Goal: Information Seeking & Learning: Learn about a topic

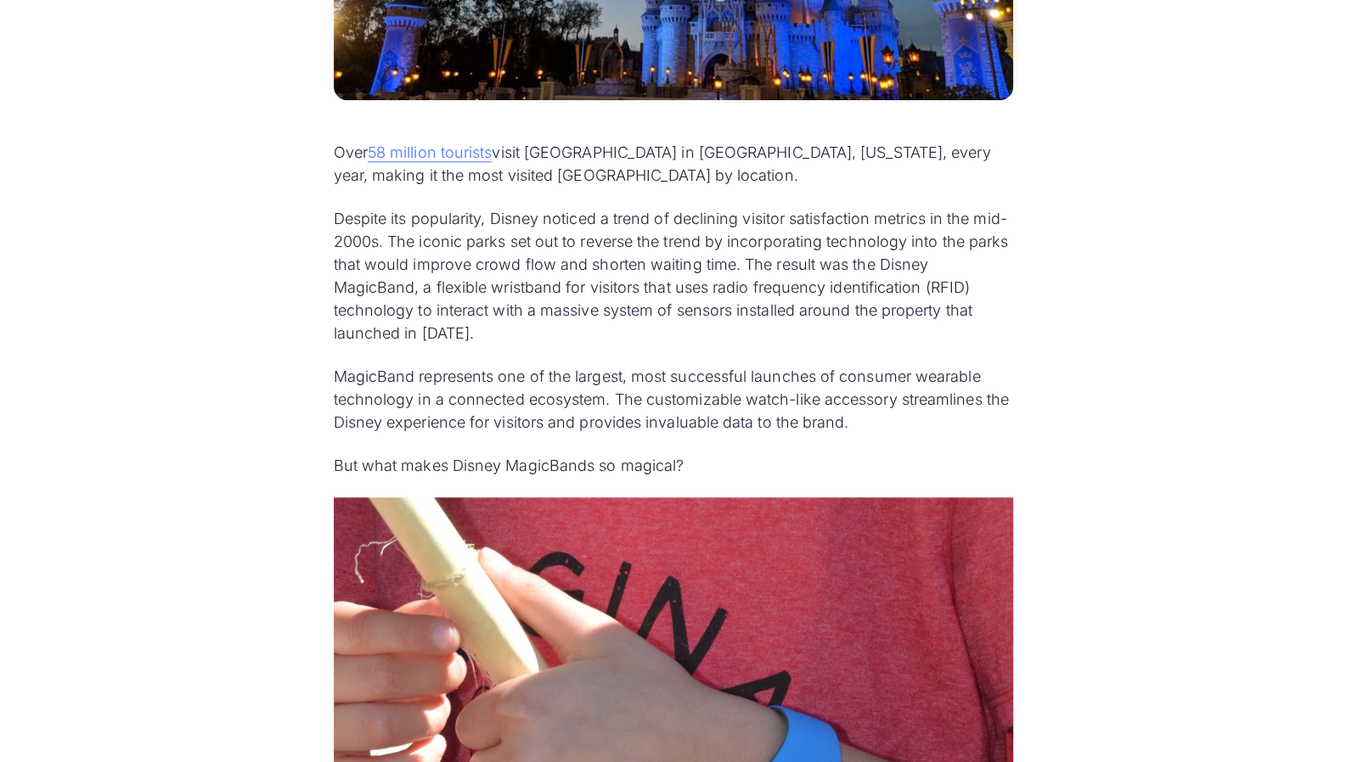
scroll to position [789, 0]
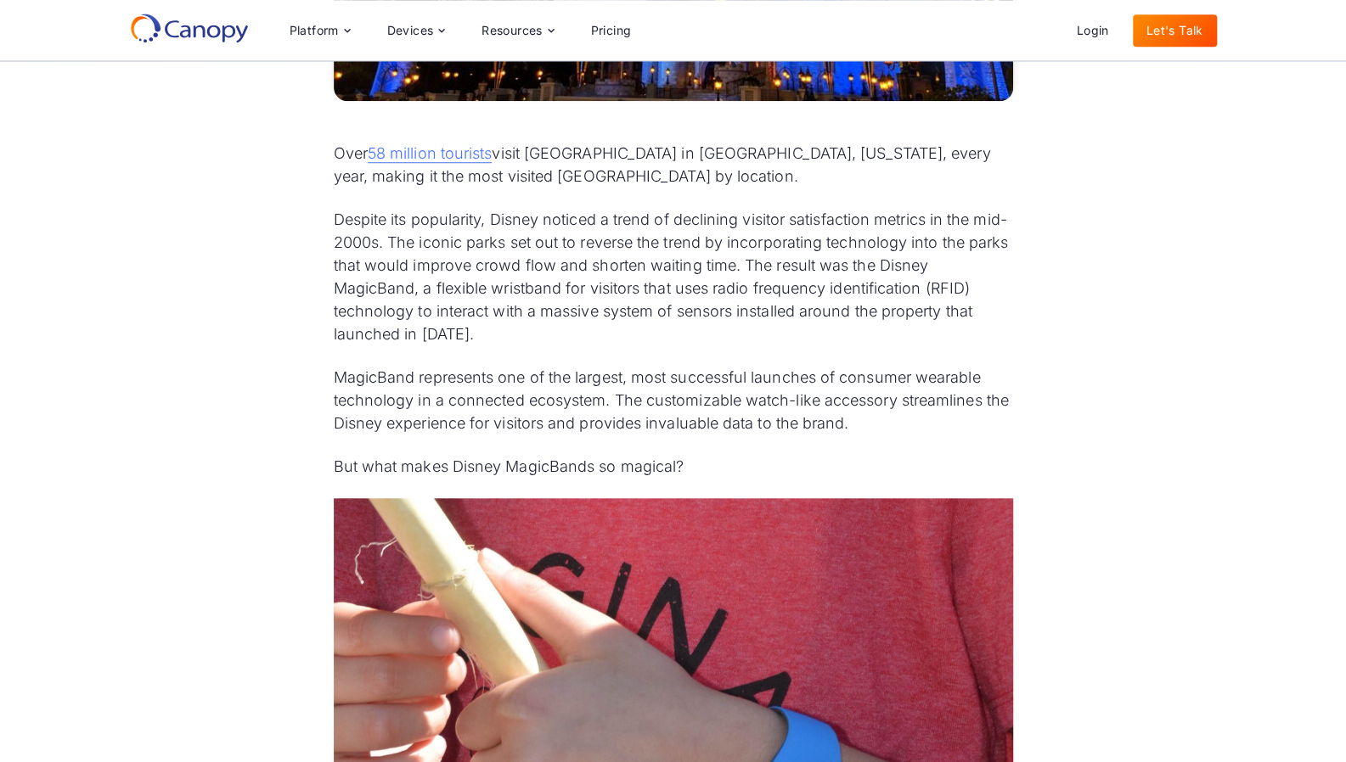
click at [717, 289] on p "Despite its popularity, Disney noticed a trend of declining visitor satisfactio…" at bounding box center [673, 277] width 679 height 138
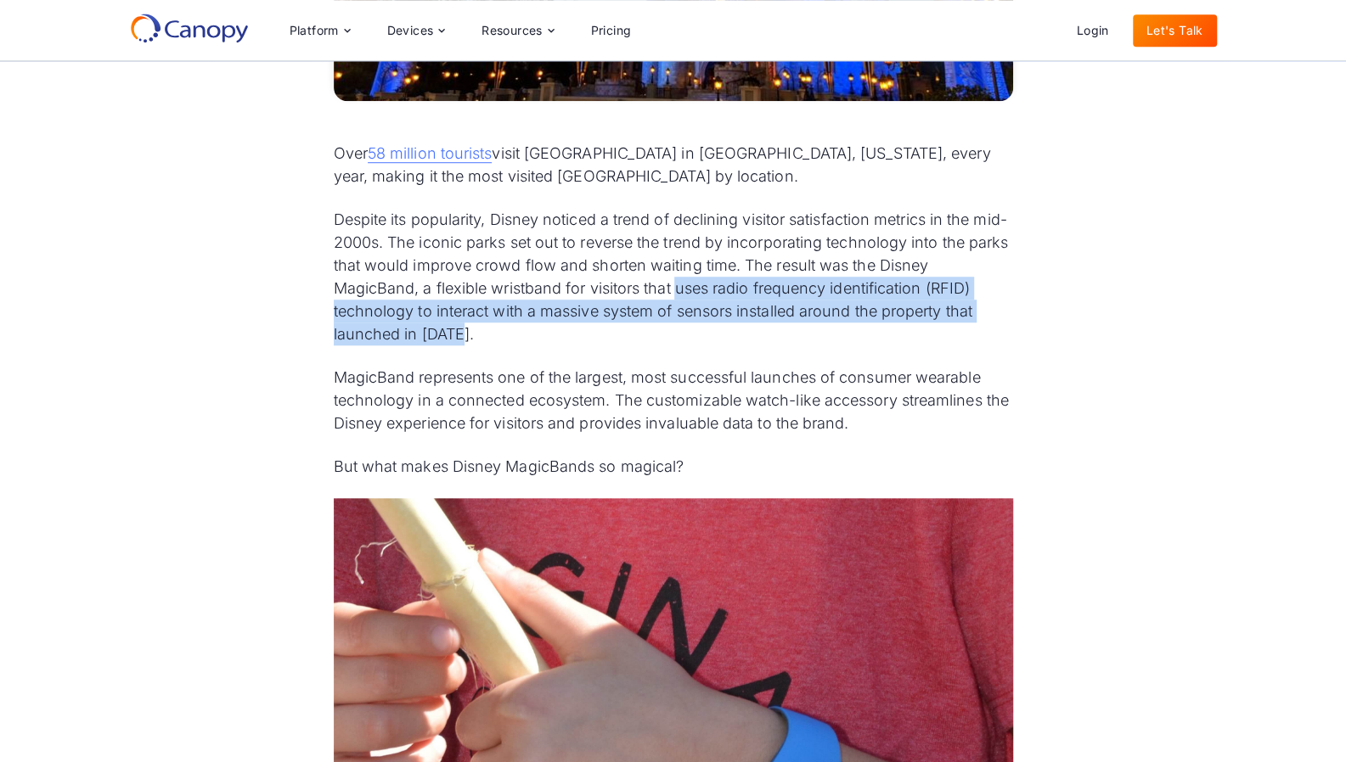
drag, startPoint x: 676, startPoint y: 289, endPoint x: 980, endPoint y: 330, distance: 307.5
click at [980, 330] on p "Despite its popularity, Disney noticed a trend of declining visitor satisfactio…" at bounding box center [673, 277] width 679 height 138
copy p "uses radio frequency identification (RFID) technology to interact with a massiv…"
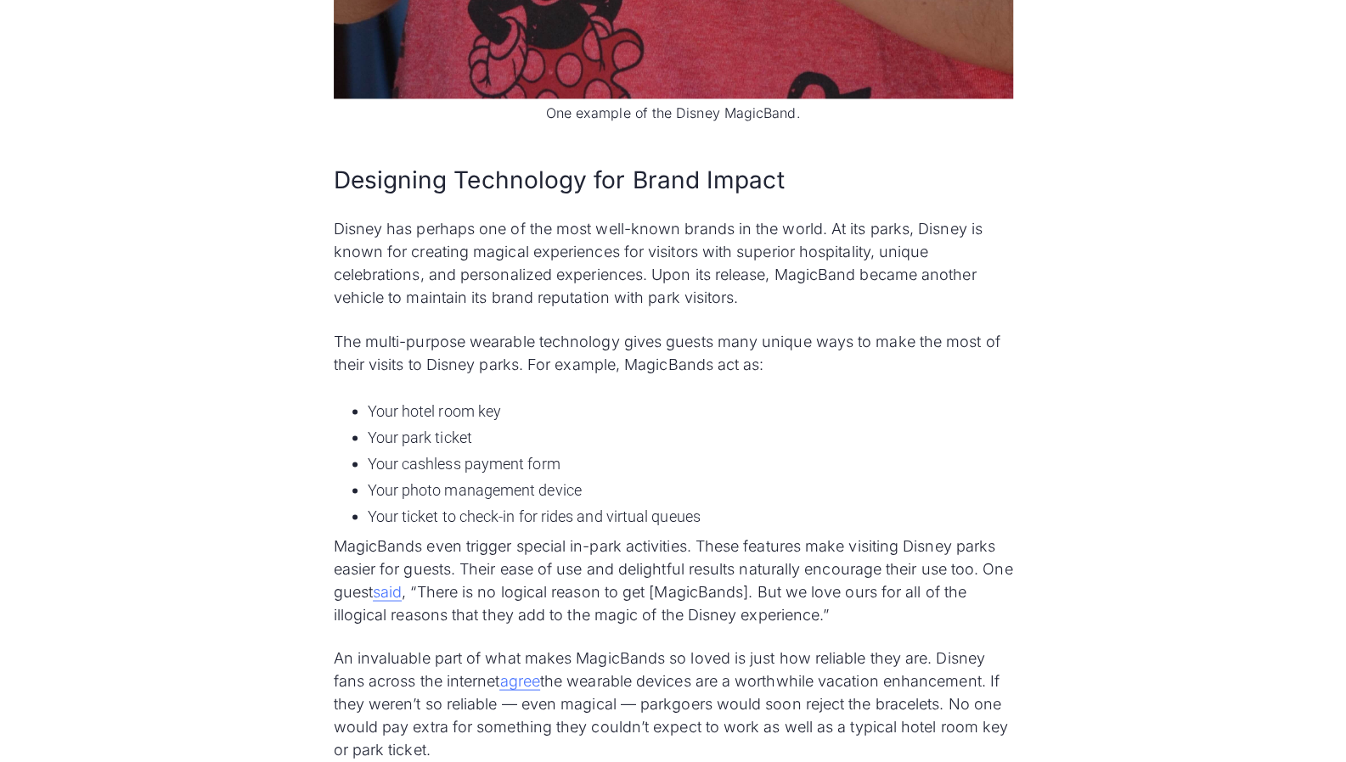
scroll to position [1699, 0]
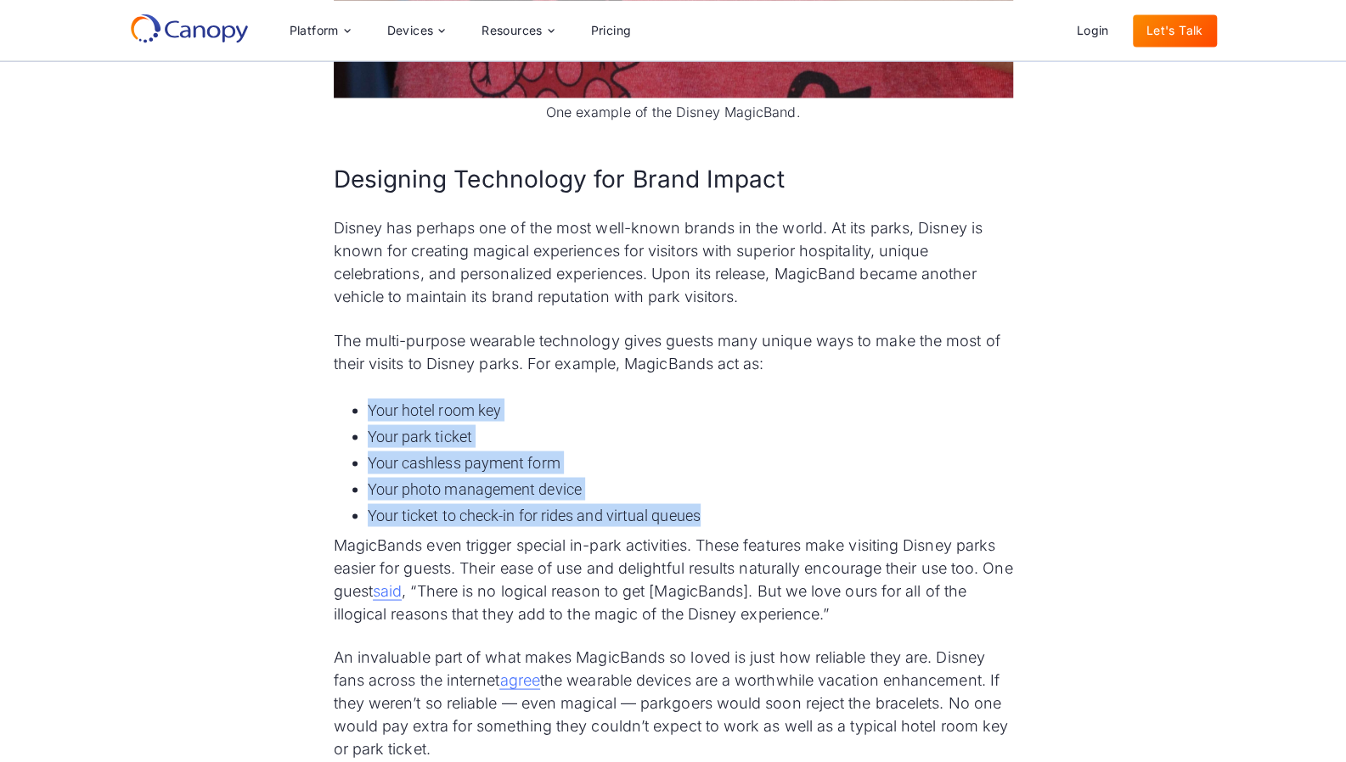
drag, startPoint x: 363, startPoint y: 406, endPoint x: 727, endPoint y: 520, distance: 381.0
click at [727, 520] on ul "Your hotel room key Your park ticket Your cashless payment form Your photo mana…" at bounding box center [673, 462] width 679 height 135
copy ul "Your hotel room key Your park ticket Your cashless payment form Your photo mana…"
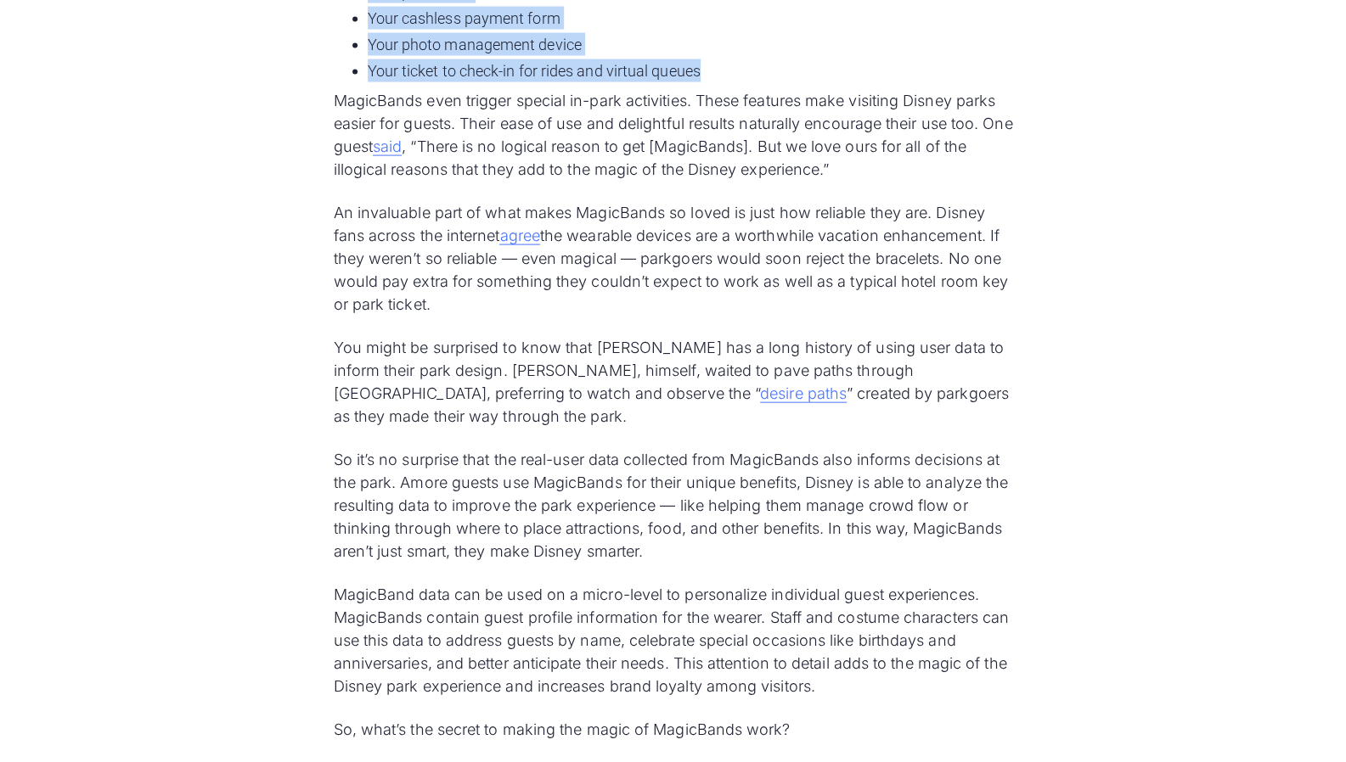
scroll to position [2233, 0]
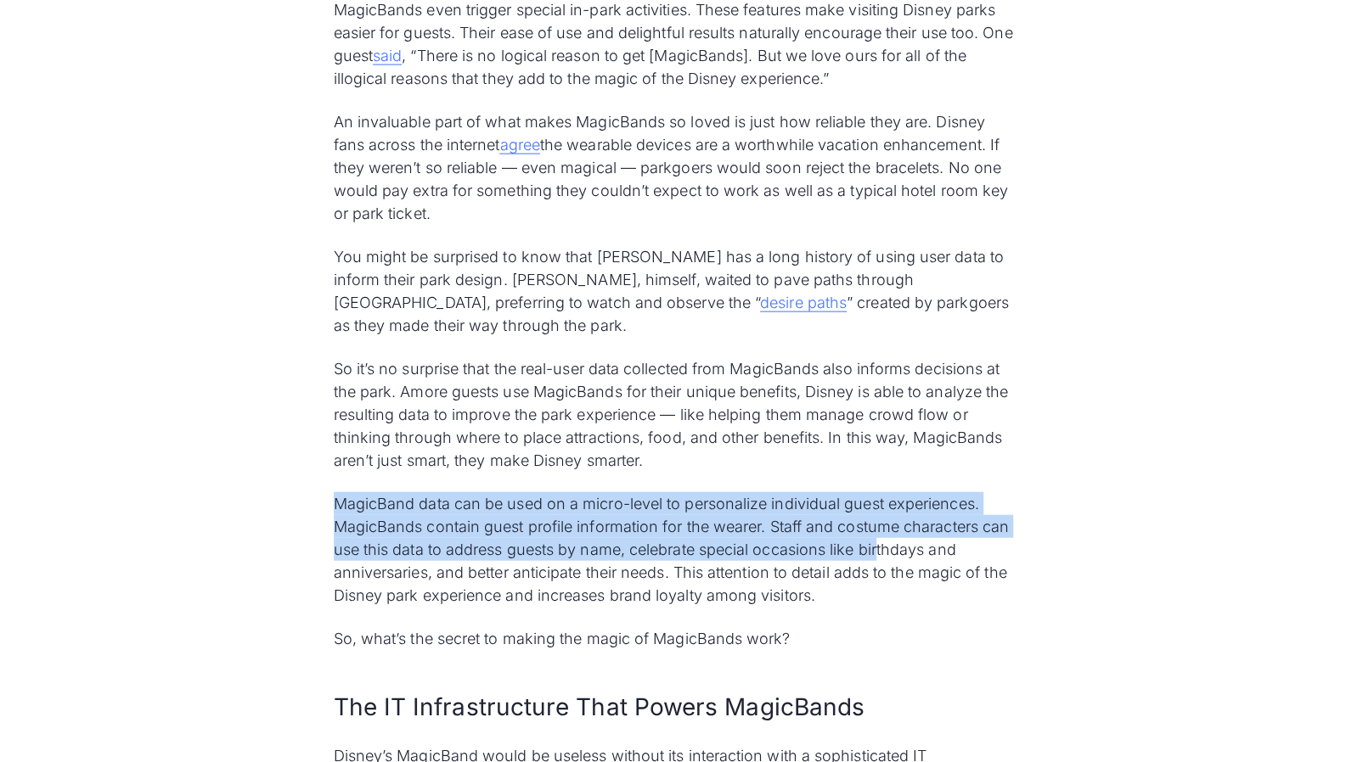
drag, startPoint x: 306, startPoint y: 500, endPoint x: 878, endPoint y: 558, distance: 575.1
click at [878, 558] on p "MagicBand data can be used on a micro-level to personalize individual guest exp…" at bounding box center [673, 549] width 679 height 115
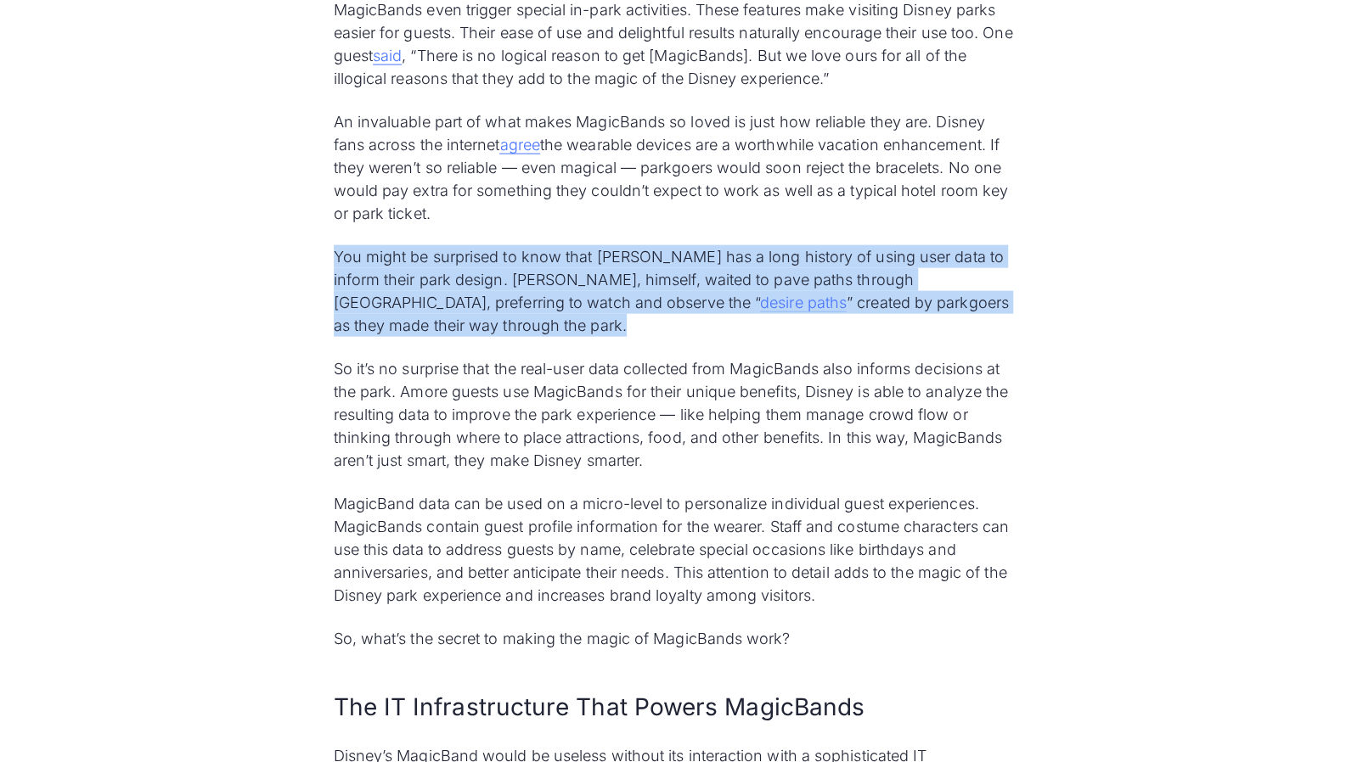
drag, startPoint x: 323, startPoint y: 244, endPoint x: 409, endPoint y: 321, distance: 115.4
copy p "You might be surprised to know that [PERSON_NAME] has a long history of using u…"
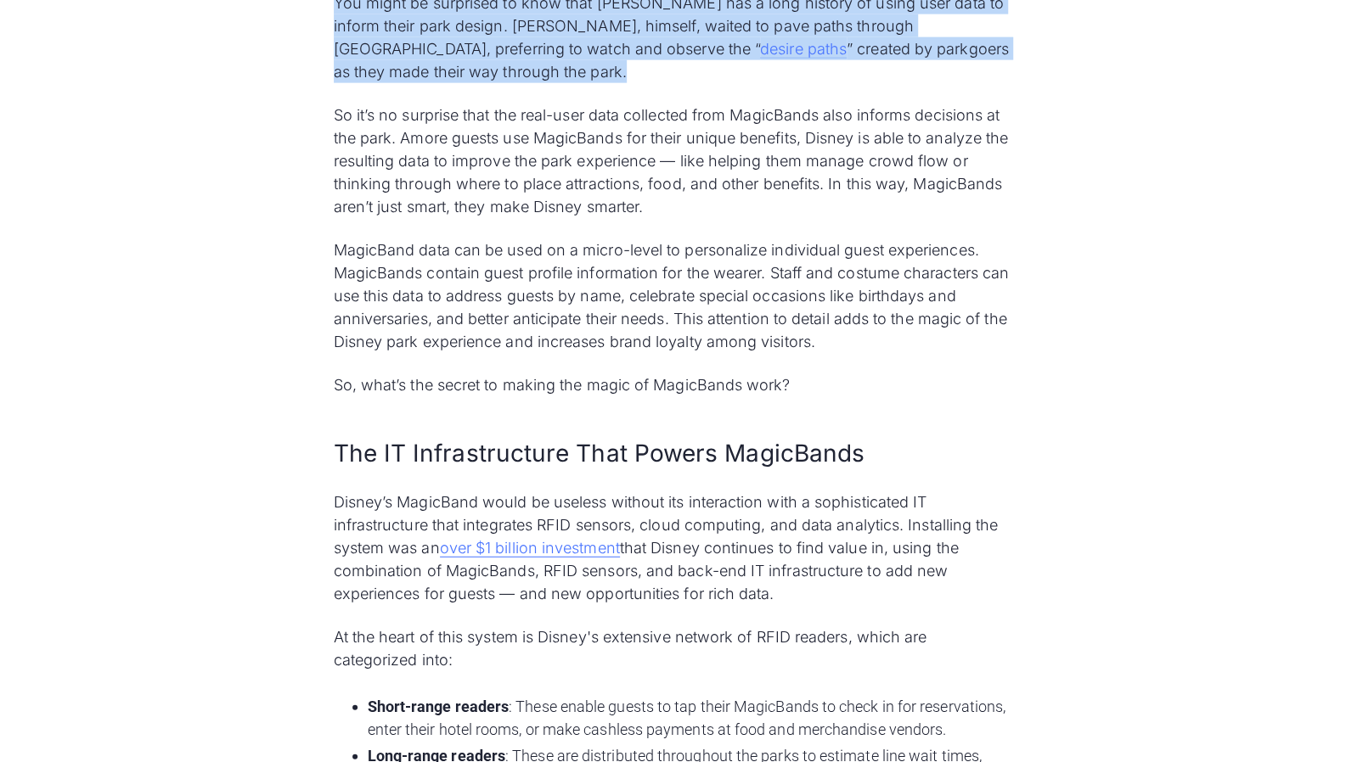
scroll to position [2488, 0]
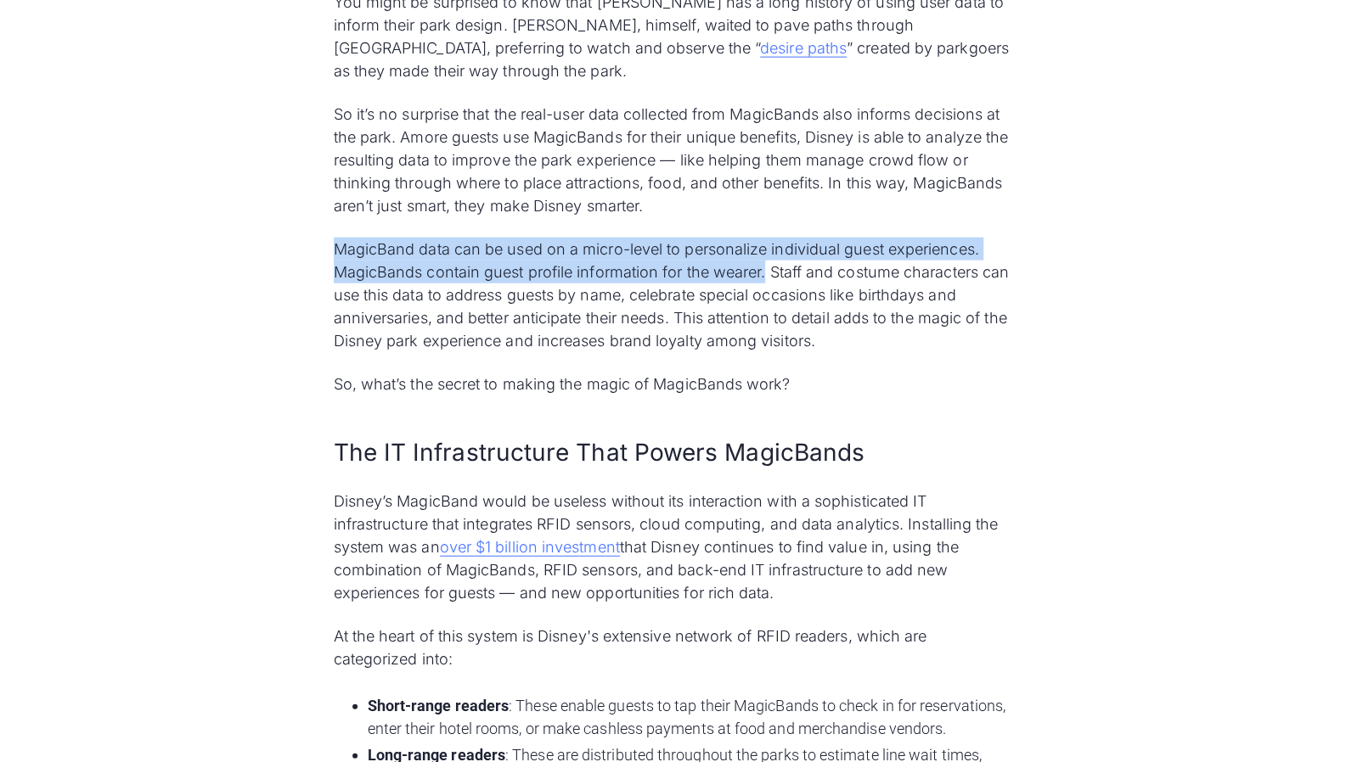
drag, startPoint x: 333, startPoint y: 250, endPoint x: 766, endPoint y: 272, distance: 433.5
click at [766, 272] on p "MagicBand data can be used on a micro-level to personalize individual guest exp…" at bounding box center [673, 295] width 679 height 115
copy p "MagicBand data can be used on a micro-level to personalize individual guest exp…"
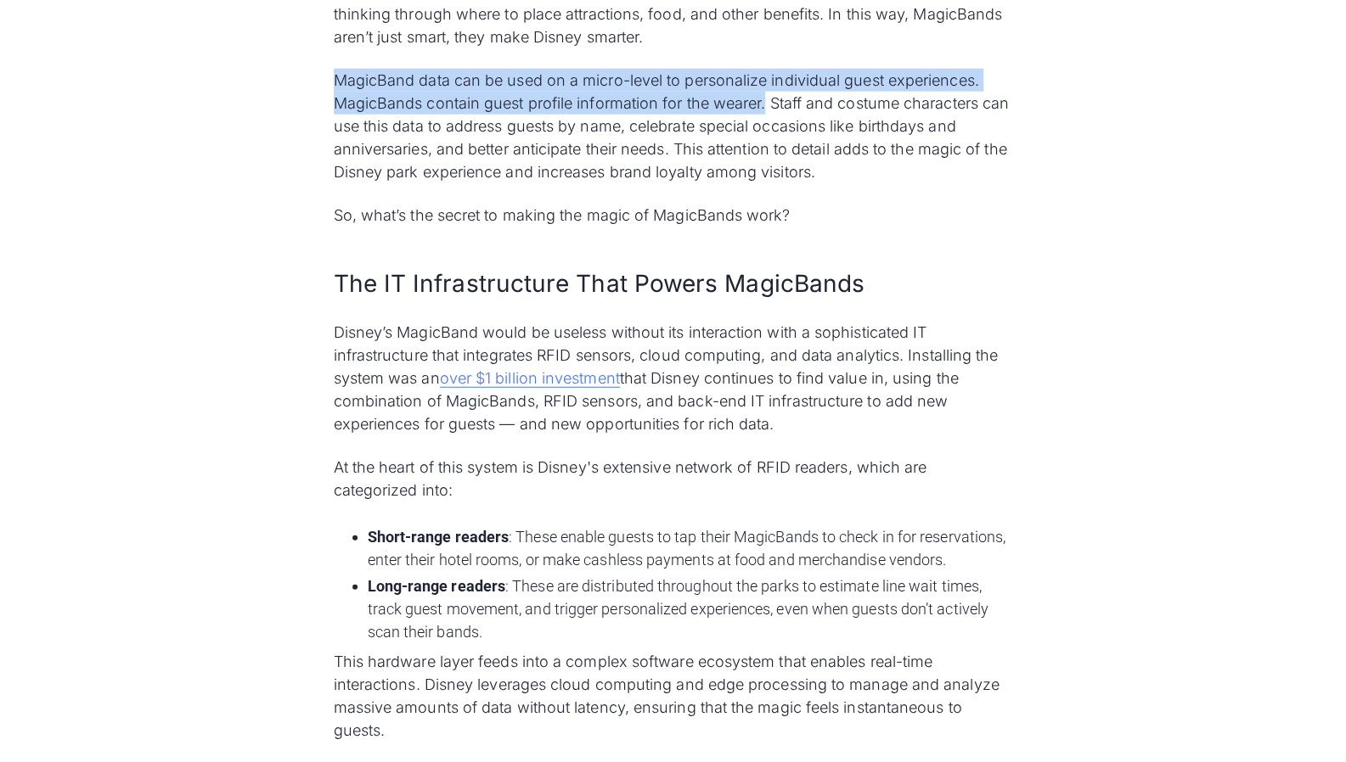
scroll to position [2658, 0]
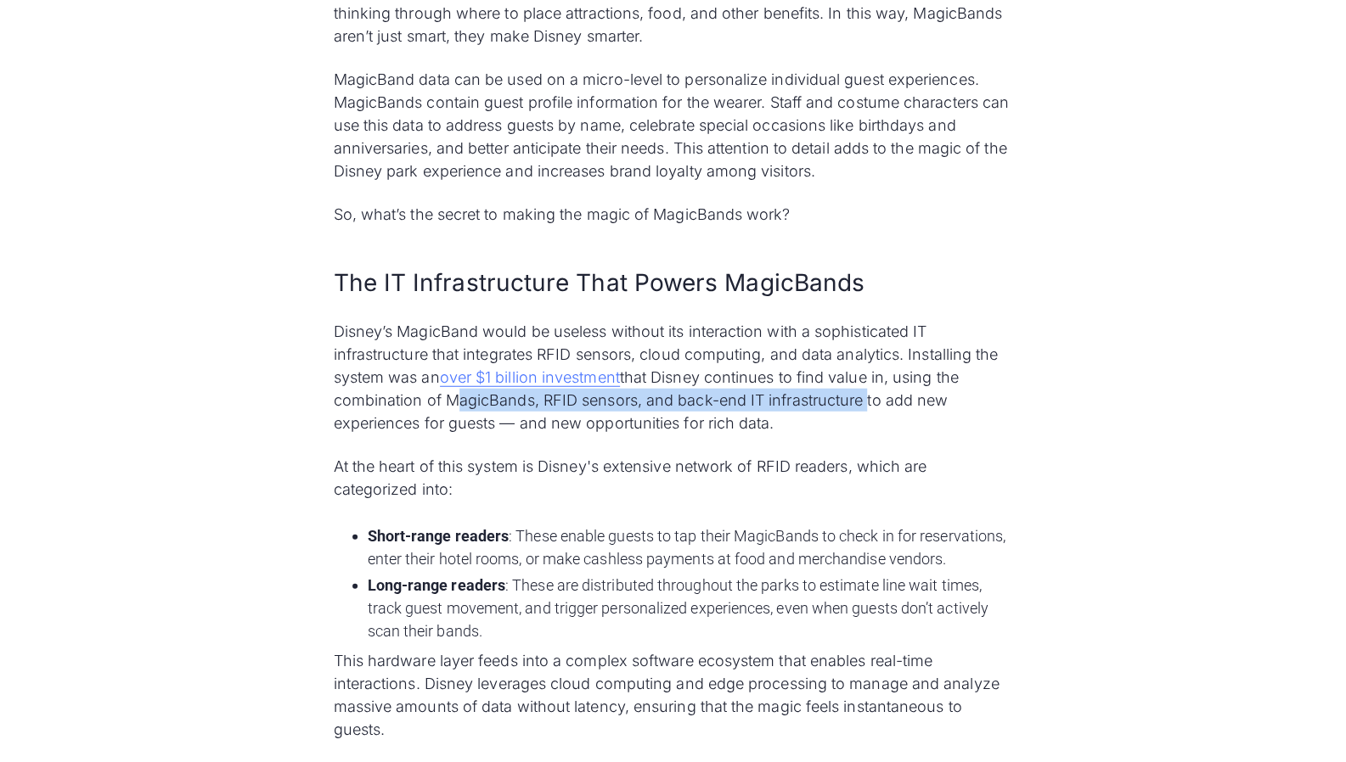
drag, startPoint x: 447, startPoint y: 405, endPoint x: 864, endPoint y: 407, distance: 417.7
click at [864, 407] on p "Disney’s MagicBand would be useless without its interaction with a sophisticate…" at bounding box center [673, 377] width 679 height 115
copy p "MagicBands, RFID sensors, and back-end IT infrastructure"
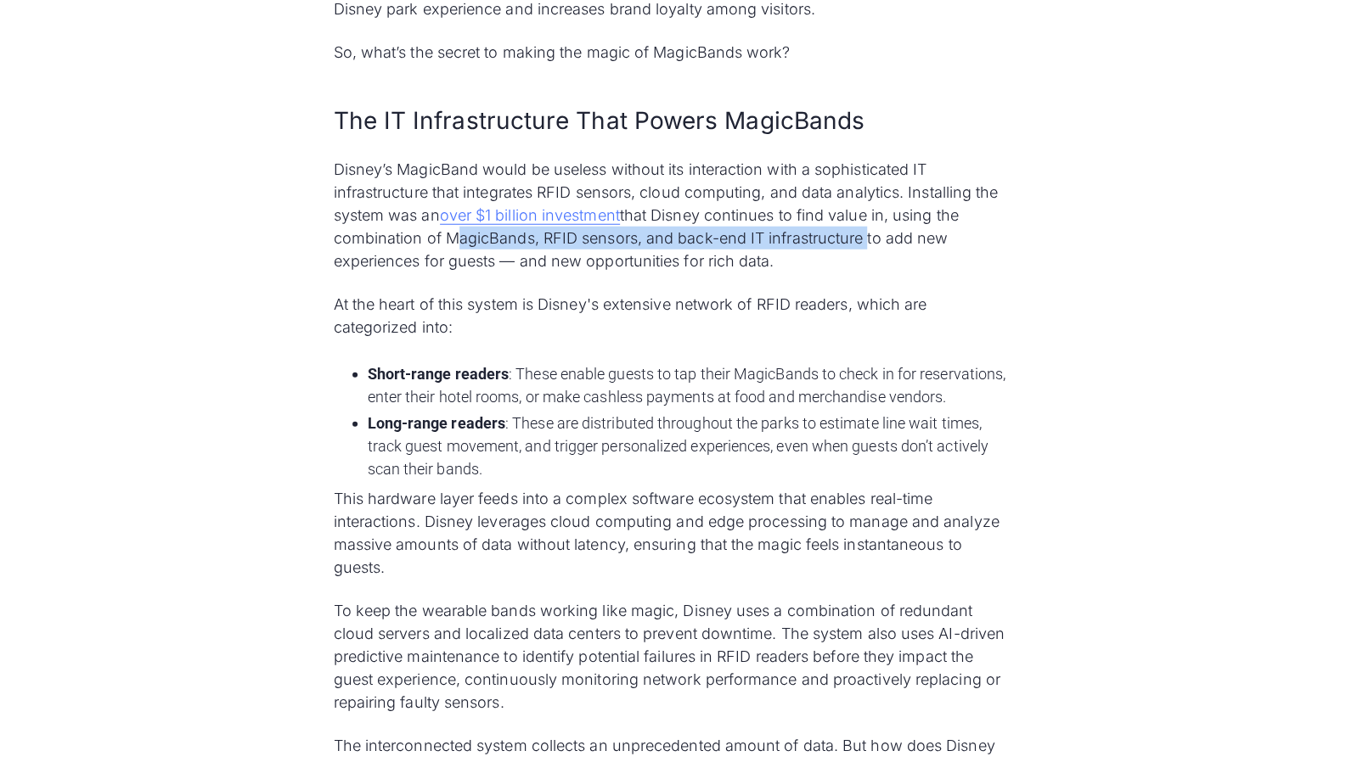
scroll to position [2828, 0]
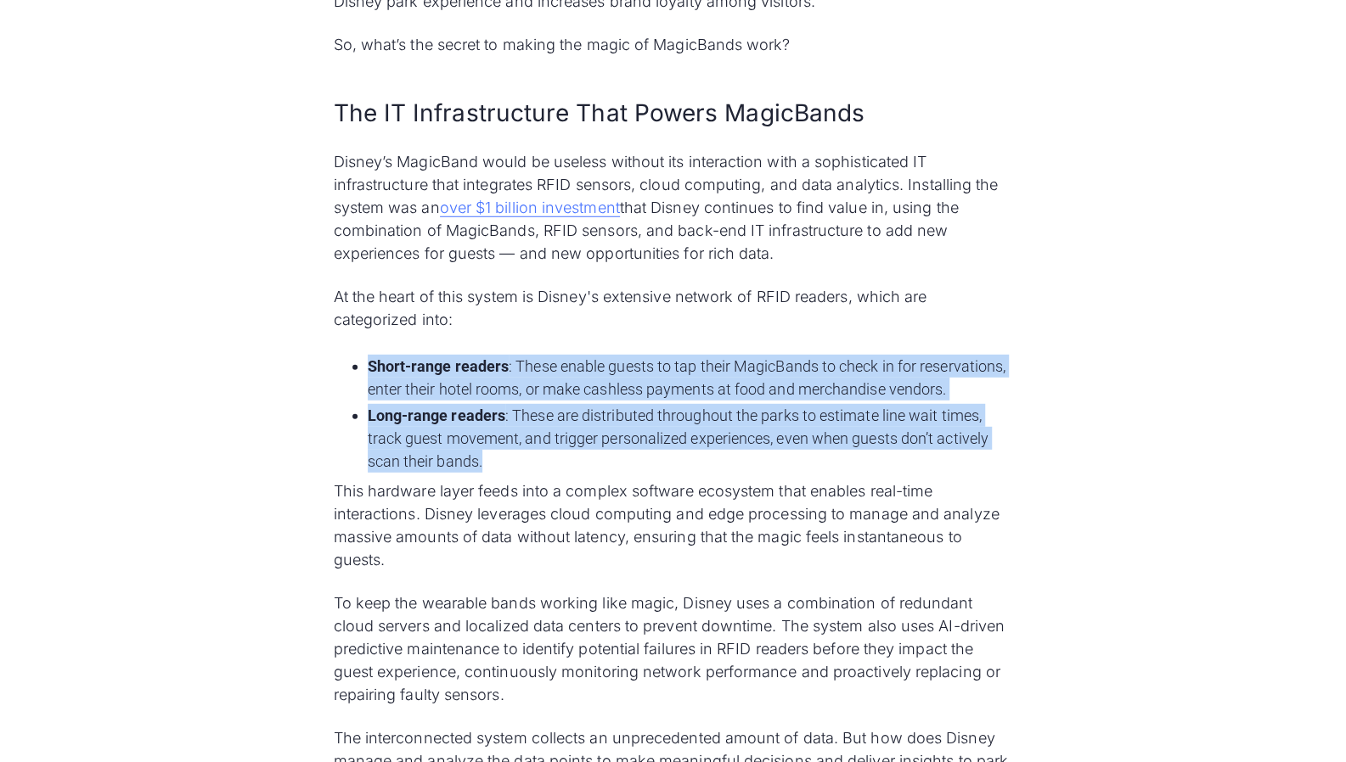
drag, startPoint x: 367, startPoint y: 362, endPoint x: 504, endPoint y: 457, distance: 166.7
click at [504, 457] on ul "Short-range readers : These enable guests to tap their MagicBands to check in f…" at bounding box center [673, 413] width 679 height 125
copy ul "Short-range readers : These enable guests to tap their MagicBands to check in f…"
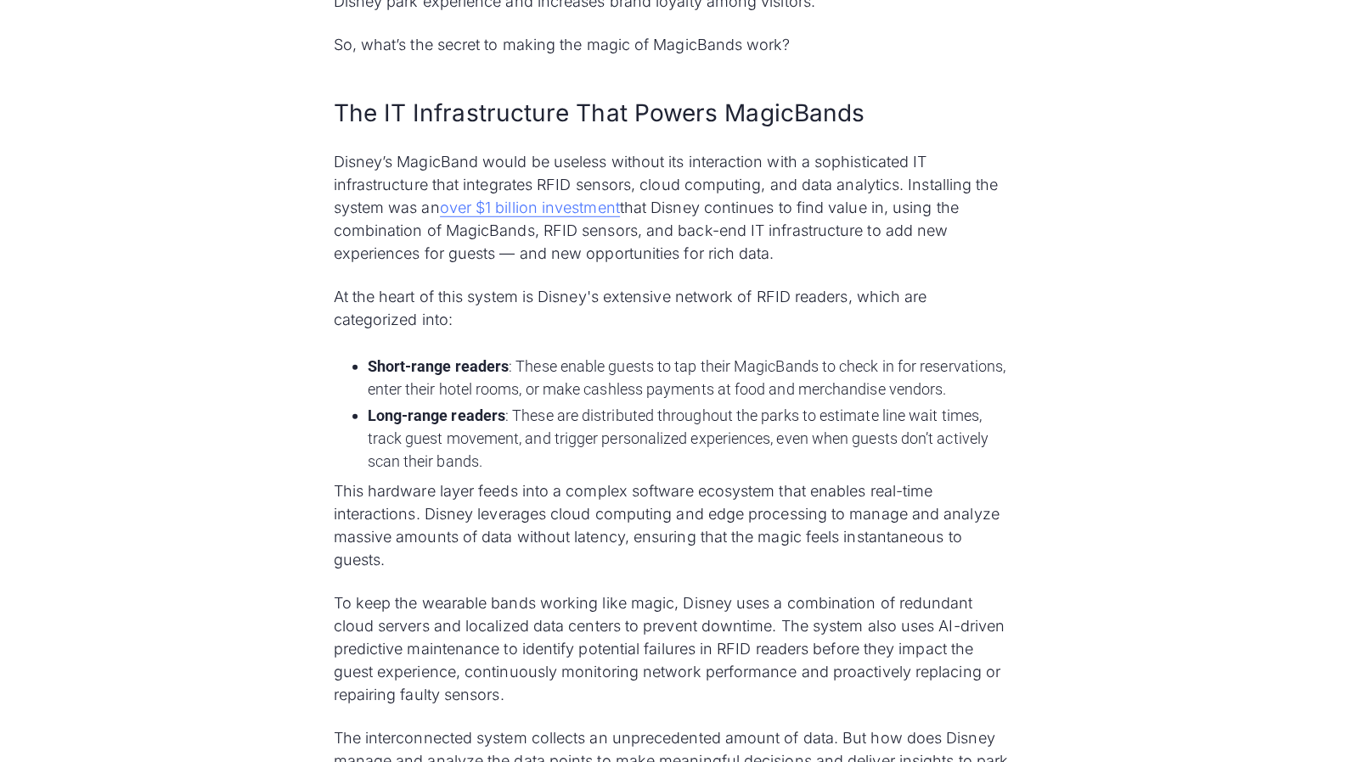
click at [664, 505] on p "This hardware layer feeds into a complex software ecosystem that enables real-t…" at bounding box center [673, 526] width 679 height 92
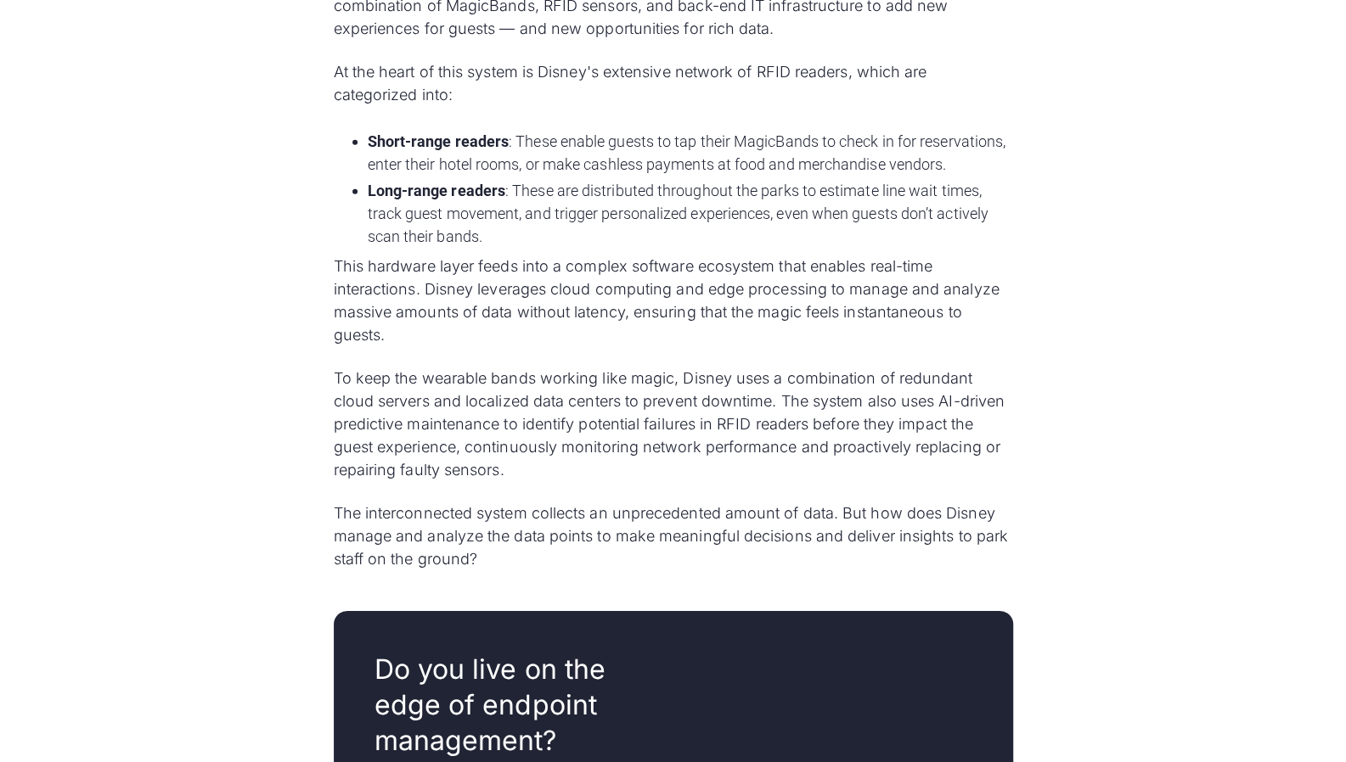
scroll to position [3082, 0]
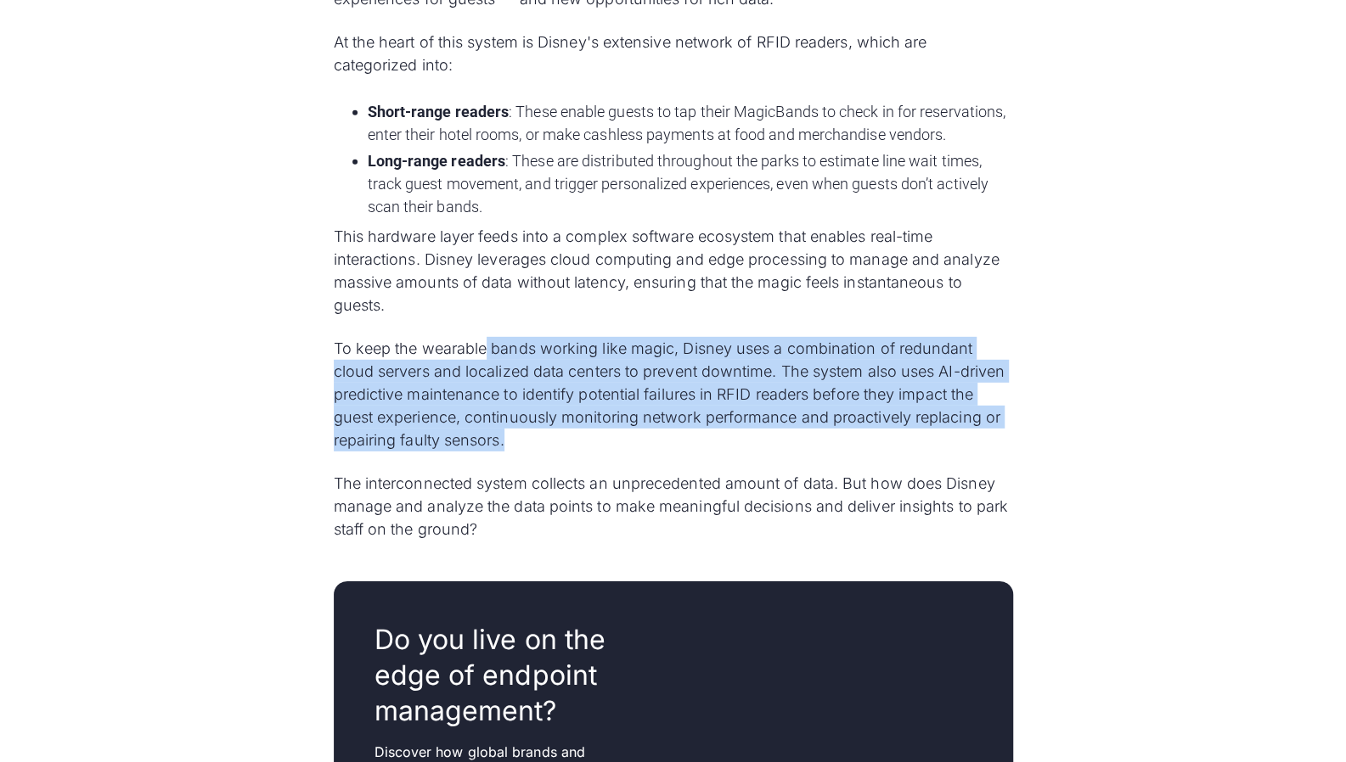
drag, startPoint x: 496, startPoint y: 358, endPoint x: 560, endPoint y: 449, distance: 111.4
click at [560, 449] on p "To keep the wearable bands working like magic, Disney uses a combination of red…" at bounding box center [673, 394] width 679 height 115
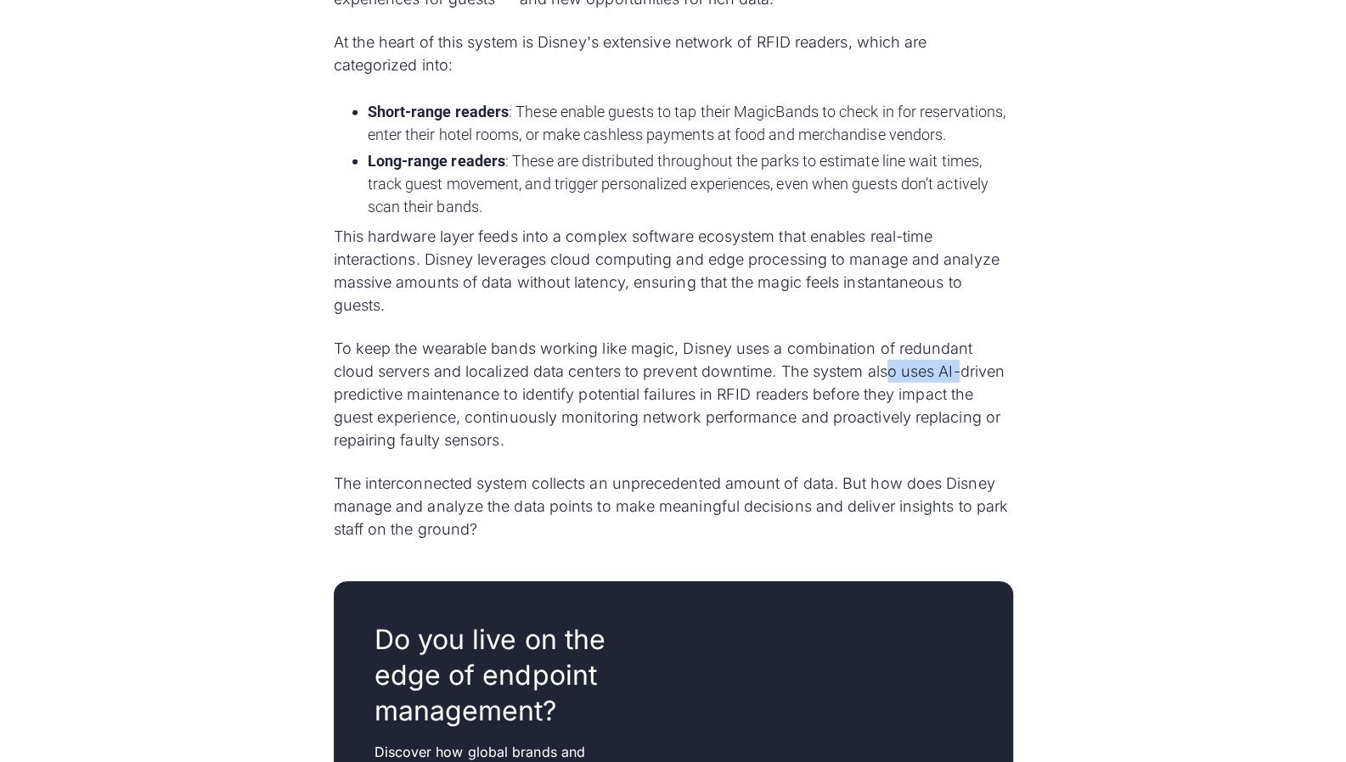
drag, startPoint x: 969, startPoint y: 371, endPoint x: 978, endPoint y: 372, distance: 8.5
click at [973, 371] on p "To keep the wearable bands working like magic, Disney uses a combination of red…" at bounding box center [673, 394] width 679 height 115
drag, startPoint x: 978, startPoint y: 372, endPoint x: 871, endPoint y: 379, distance: 107.2
click at [978, 373] on p "To keep the wearable bands working like magic, Disney uses a combination of red…" at bounding box center [673, 394] width 679 height 115
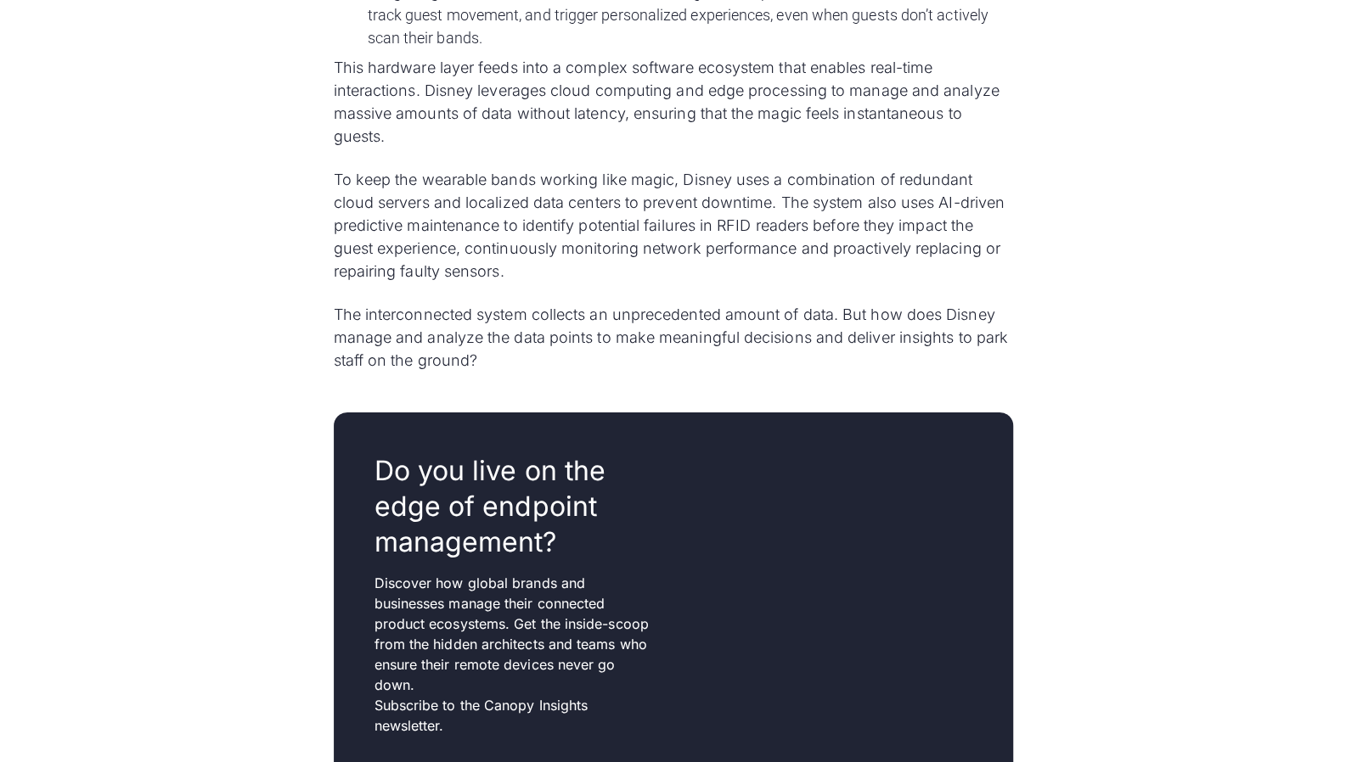
scroll to position [3252, 0]
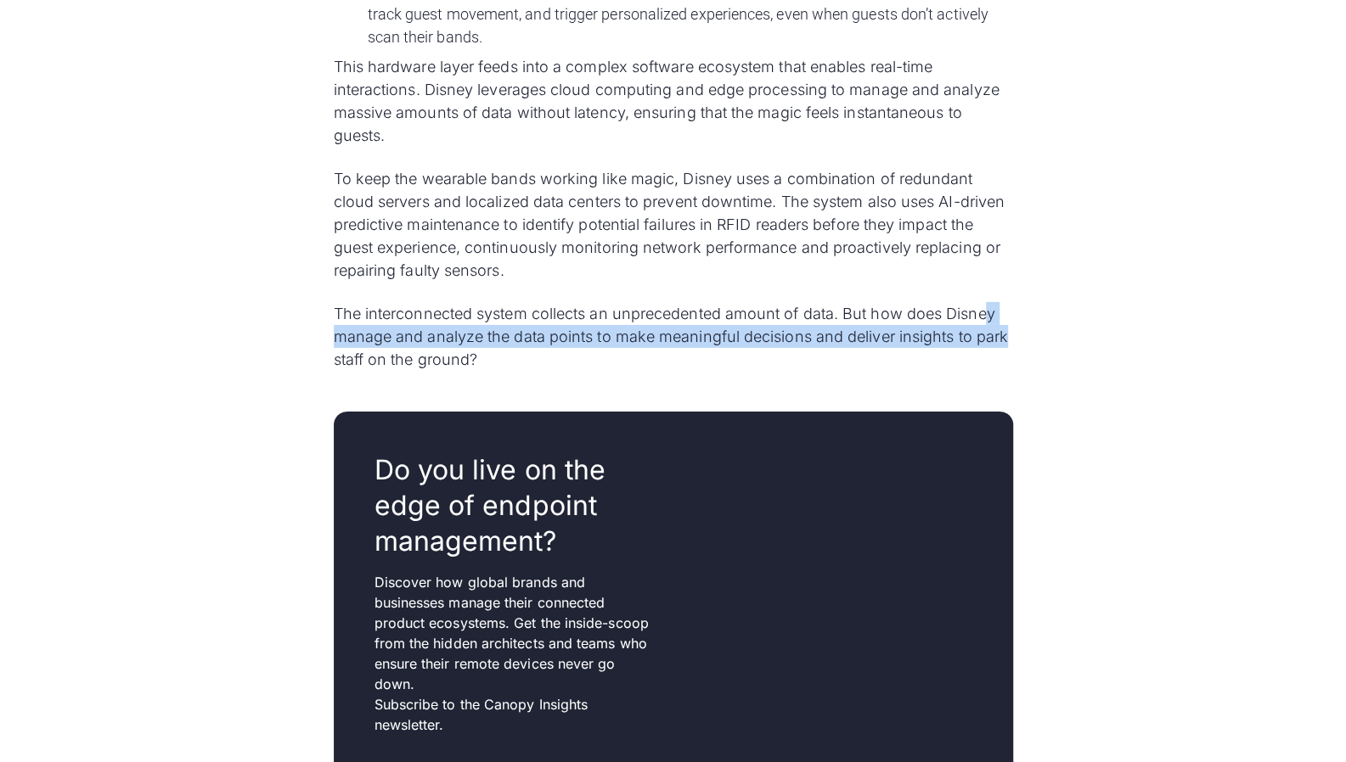
drag, startPoint x: 989, startPoint y: 308, endPoint x: 1014, endPoint y: 335, distance: 37.2
click at [1014, 335] on div "Over 58 million tourists visit [GEOGRAPHIC_DATA] in [GEOGRAPHIC_DATA], [US_STAT…" at bounding box center [672, 541] width 733 height 6573
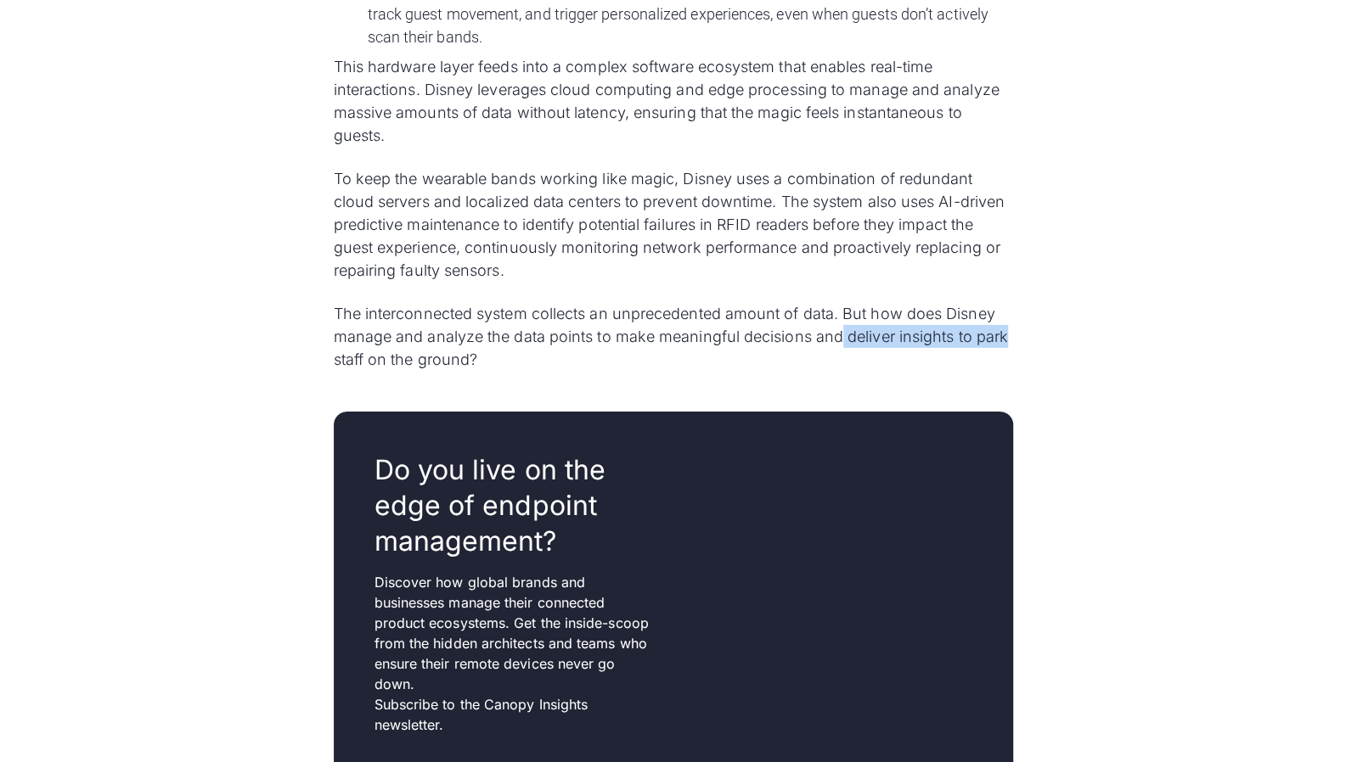
drag, startPoint x: 1014, startPoint y: 335, endPoint x: 838, endPoint y: 330, distance: 176.6
click at [839, 330] on div "Over 58 million tourists visit [GEOGRAPHIC_DATA] in [GEOGRAPHIC_DATA], [US_STAT…" at bounding box center [672, 541] width 733 height 6573
click at [838, 330] on p "The interconnected system collects an unprecedented amount of data. But how doe…" at bounding box center [673, 336] width 679 height 69
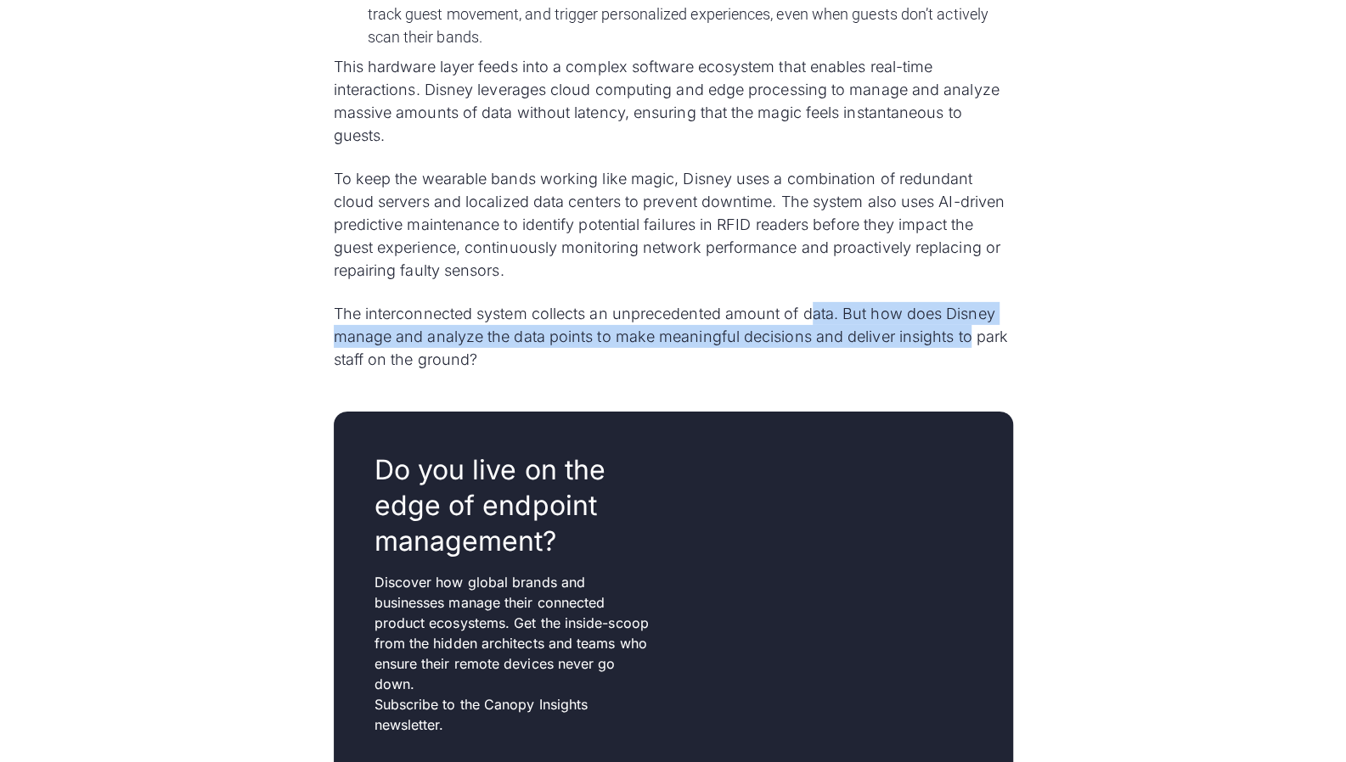
drag, startPoint x: 814, startPoint y: 317, endPoint x: 968, endPoint y: 344, distance: 156.0
click at [968, 344] on p "The interconnected system collects an unprecedented amount of data. But how doe…" at bounding box center [673, 336] width 679 height 69
click at [969, 345] on p "The interconnected system collects an unprecedented amount of data. But how doe…" at bounding box center [673, 336] width 679 height 69
drag, startPoint x: 847, startPoint y: 318, endPoint x: 1033, endPoint y: 356, distance: 189.6
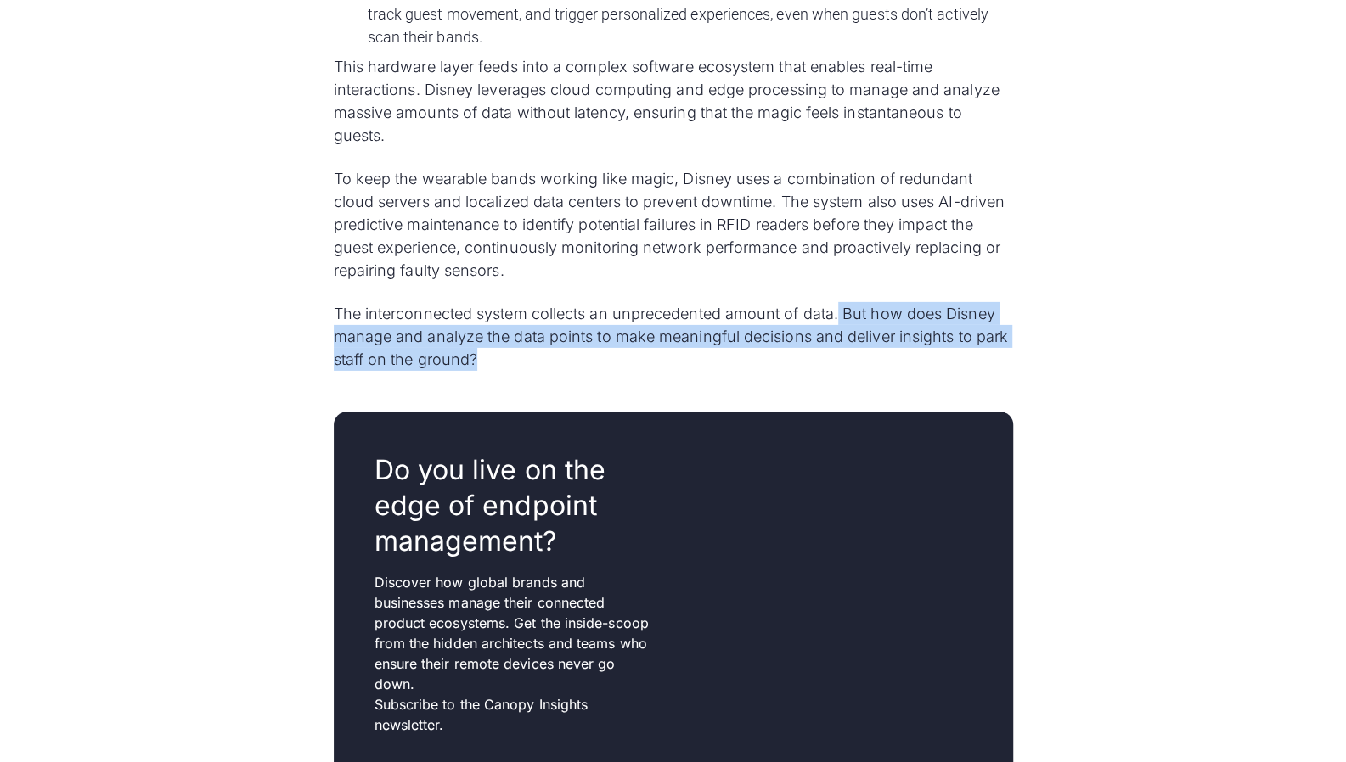
click at [1033, 356] on div "Over 58 million tourists visit [GEOGRAPHIC_DATA] in [GEOGRAPHIC_DATA], [US_STAT…" at bounding box center [672, 541] width 733 height 6573
click at [1034, 356] on div "Over 58 million tourists visit [GEOGRAPHIC_DATA] in [GEOGRAPHIC_DATA], [US_STAT…" at bounding box center [672, 541] width 733 height 6573
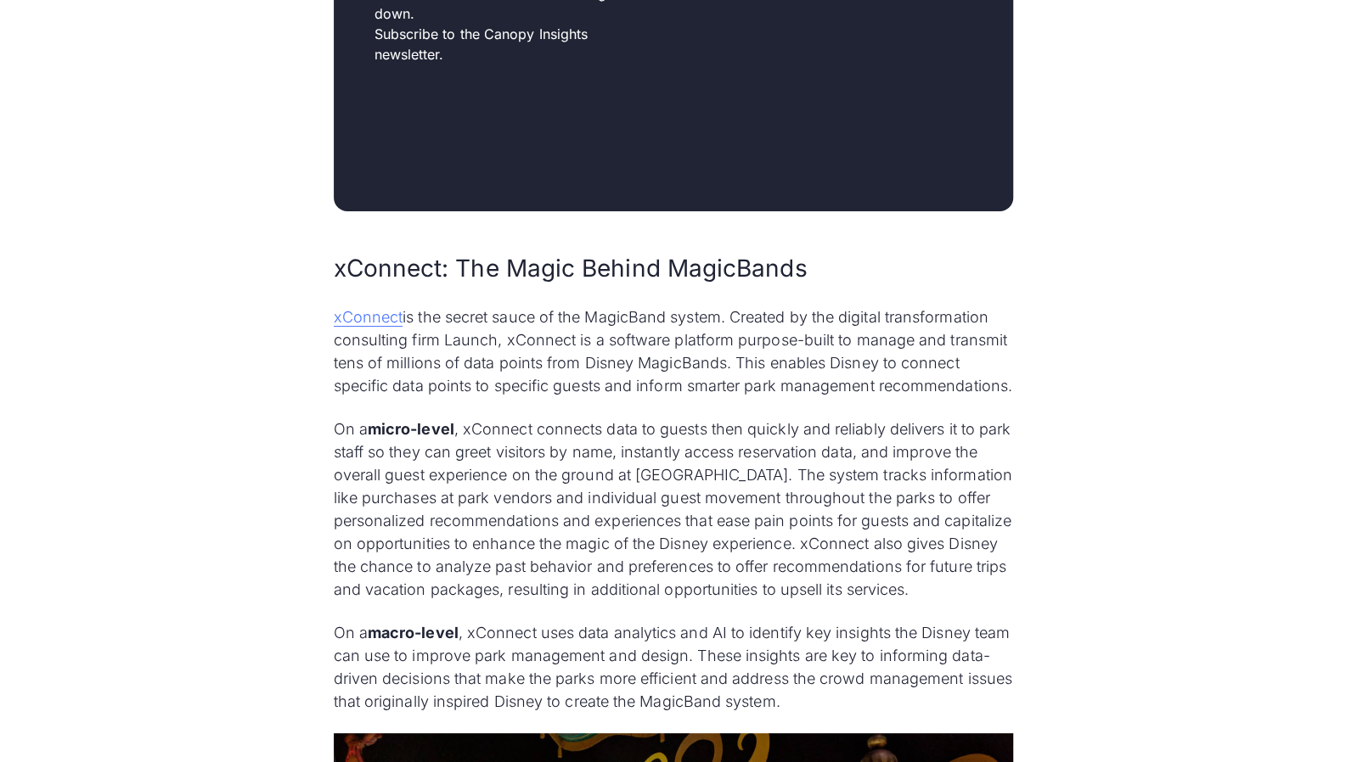
scroll to position [3931, 0]
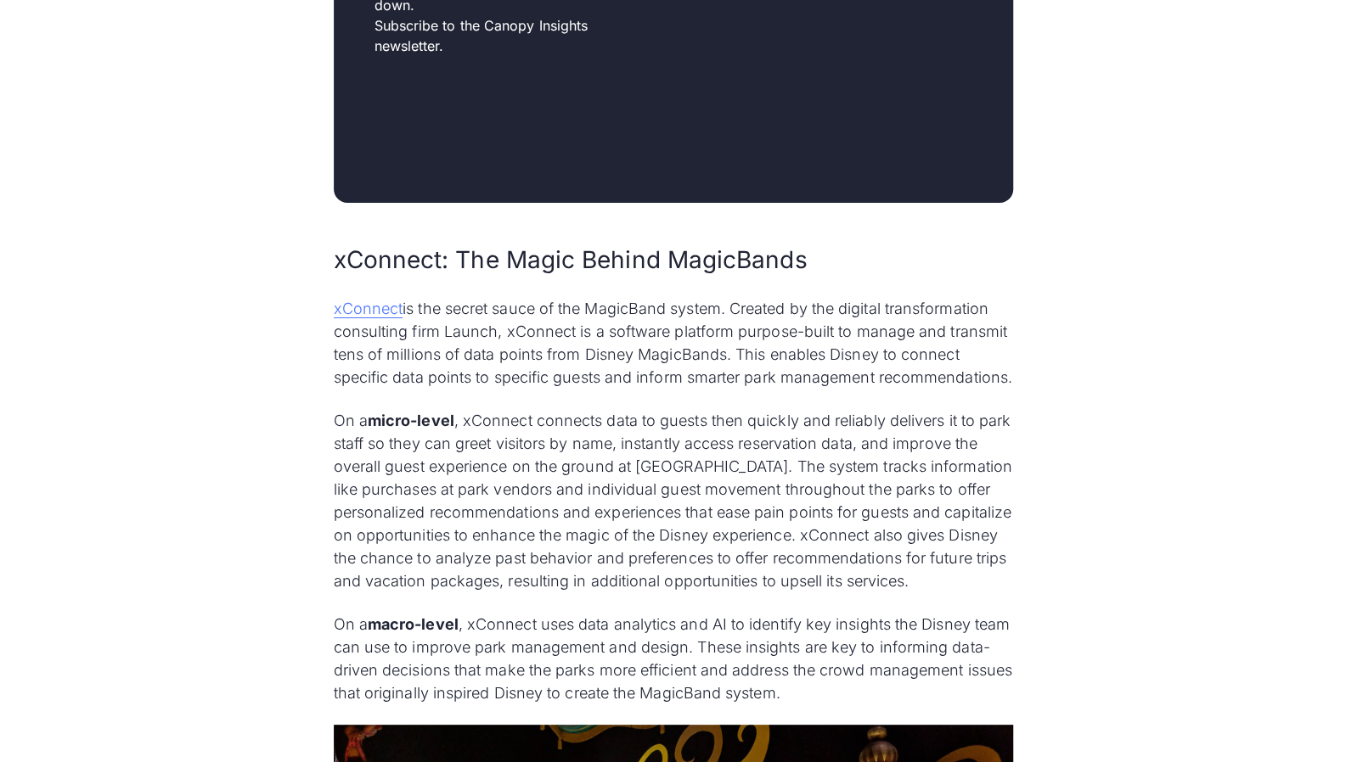
click at [691, 379] on p "xConnect is the secret sauce of the MagicBand system. Created by the digital tr…" at bounding box center [673, 343] width 679 height 92
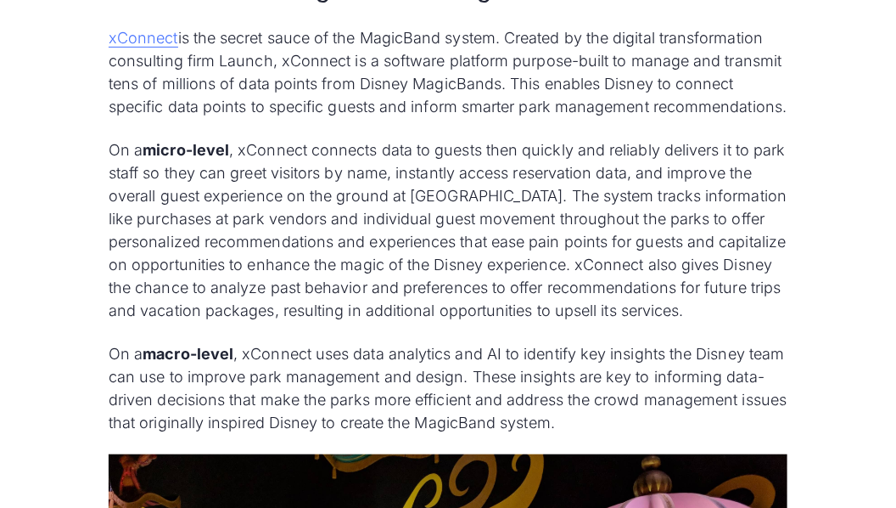
scroll to position [4215, 0]
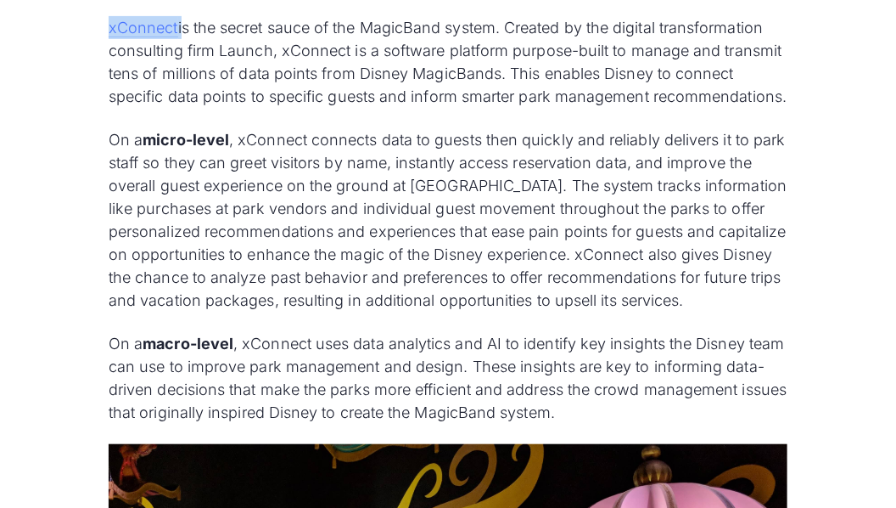
drag, startPoint x: 98, startPoint y: 27, endPoint x: 183, endPoint y: 31, distance: 85.8
copy p "xConnect"
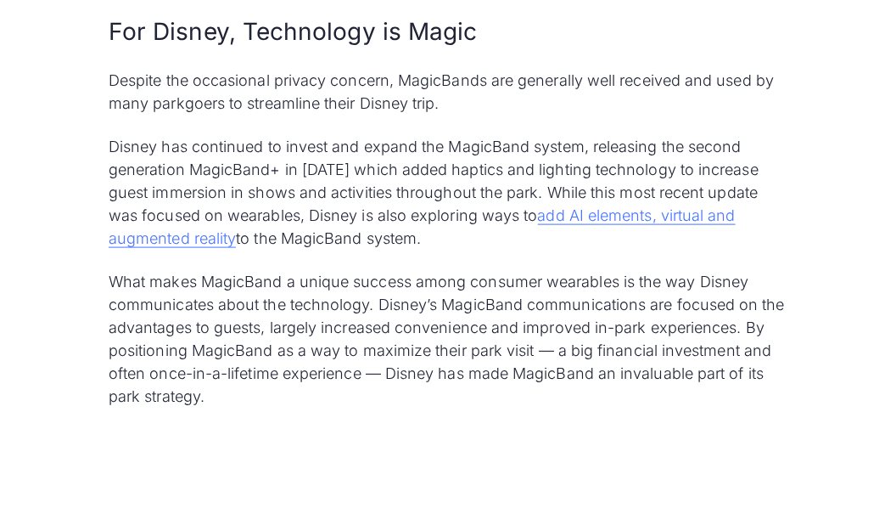
scroll to position [6649, 0]
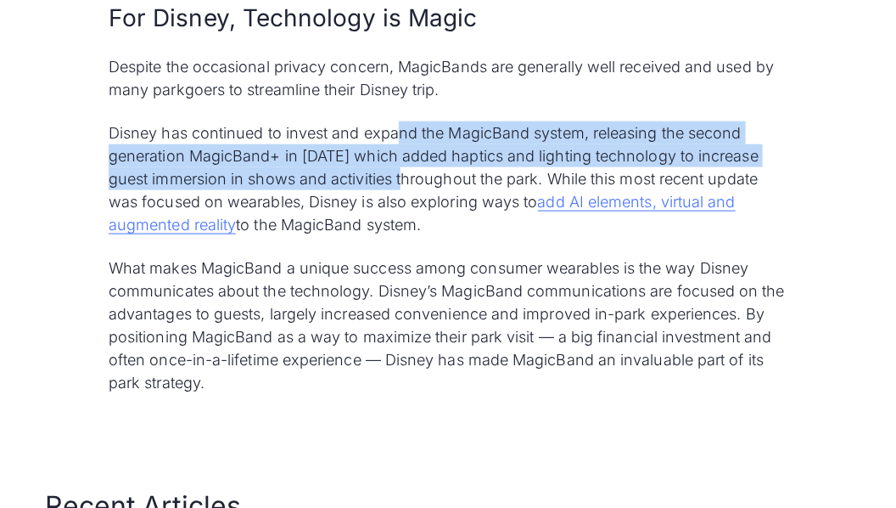
drag, startPoint x: 420, startPoint y: 227, endPoint x: 394, endPoint y: 175, distance: 58.1
click at [394, 175] on p "Disney has continued to invest and expand the MagicBand system, releasing the s…" at bounding box center [448, 178] width 679 height 115
drag, startPoint x: 394, startPoint y: 175, endPoint x: 417, endPoint y: 216, distance: 46.8
click at [417, 216] on p "Disney has continued to invest and expand the MagicBand system, releasing the s…" at bounding box center [448, 178] width 679 height 115
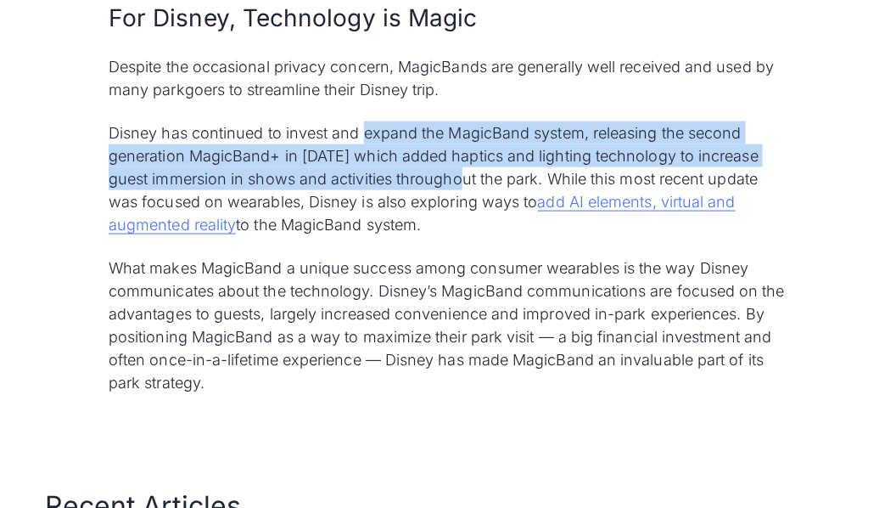
click at [417, 216] on p "Disney has continued to invest and expand the MagicBand system, releasing the s…" at bounding box center [448, 178] width 679 height 115
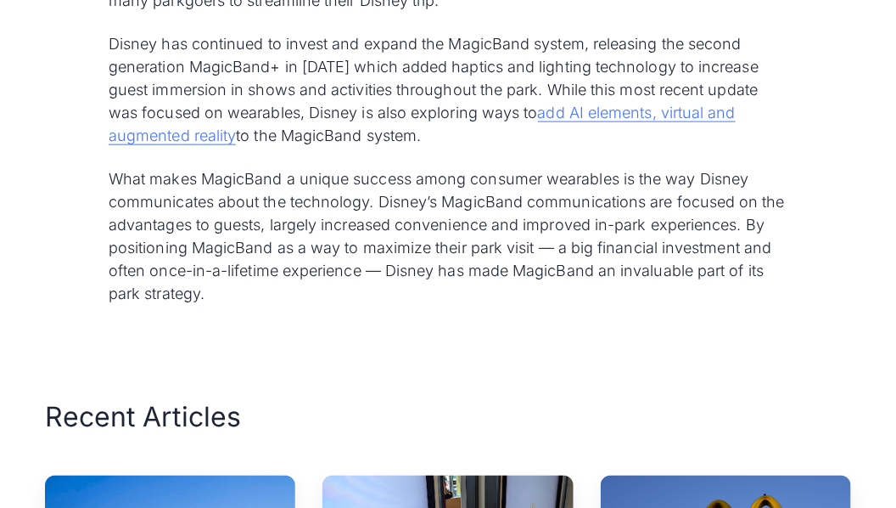
scroll to position [6762, 0]
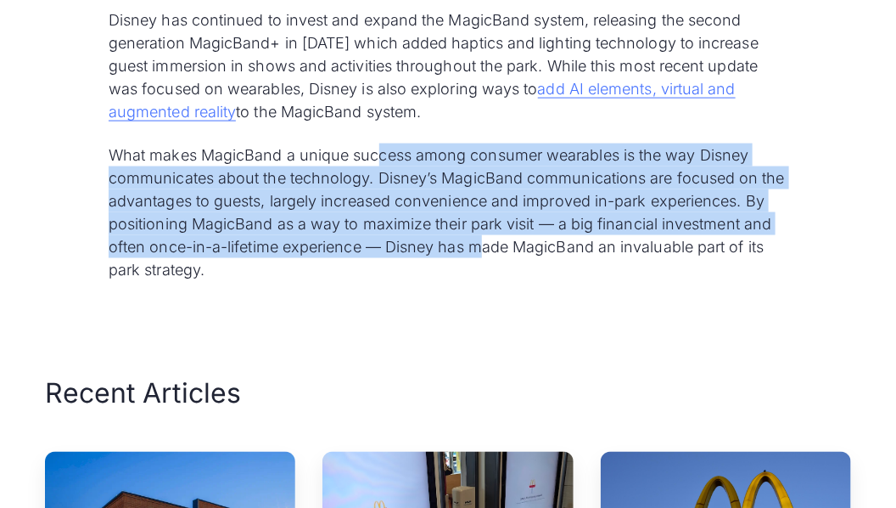
drag, startPoint x: 379, startPoint y: 208, endPoint x: 481, endPoint y: 295, distance: 134.2
click at [481, 281] on p "What makes MagicBand a unique success among consumer wearables is the way Disne…" at bounding box center [448, 212] width 679 height 138
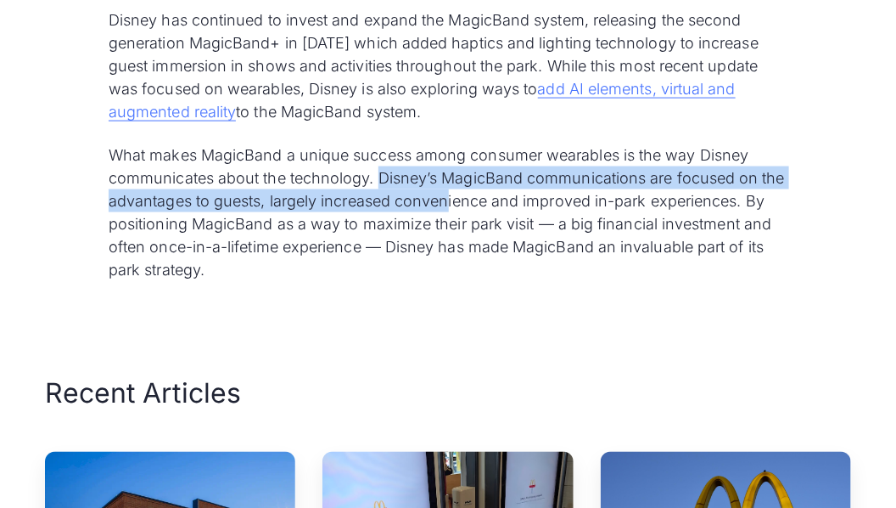
drag, startPoint x: 378, startPoint y: 225, endPoint x: 449, endPoint y: 255, distance: 77.3
click at [449, 255] on p "What makes MagicBand a unique success among consumer wearables is the way Disne…" at bounding box center [448, 212] width 679 height 138
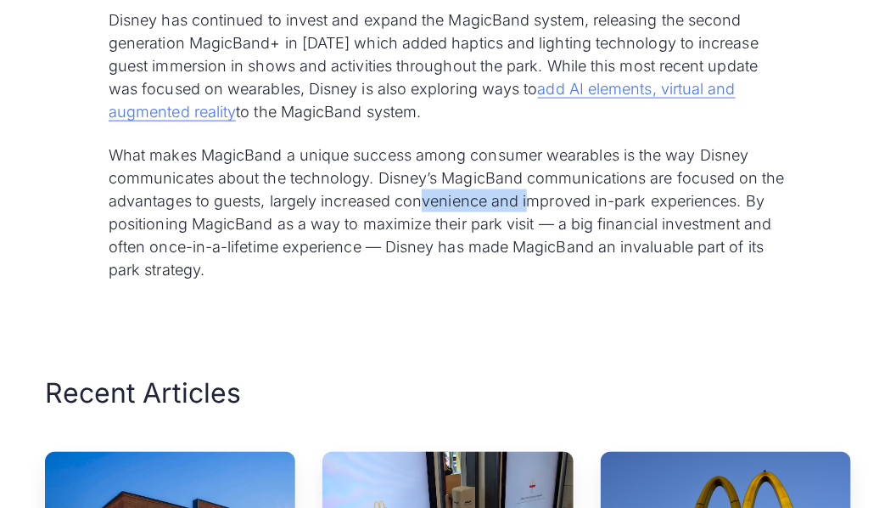
drag, startPoint x: 422, startPoint y: 236, endPoint x: 534, endPoint y: 250, distance: 113.0
click at [534, 250] on p "What makes MagicBand a unique success among consumer wearables is the way Disne…" at bounding box center [448, 212] width 679 height 138
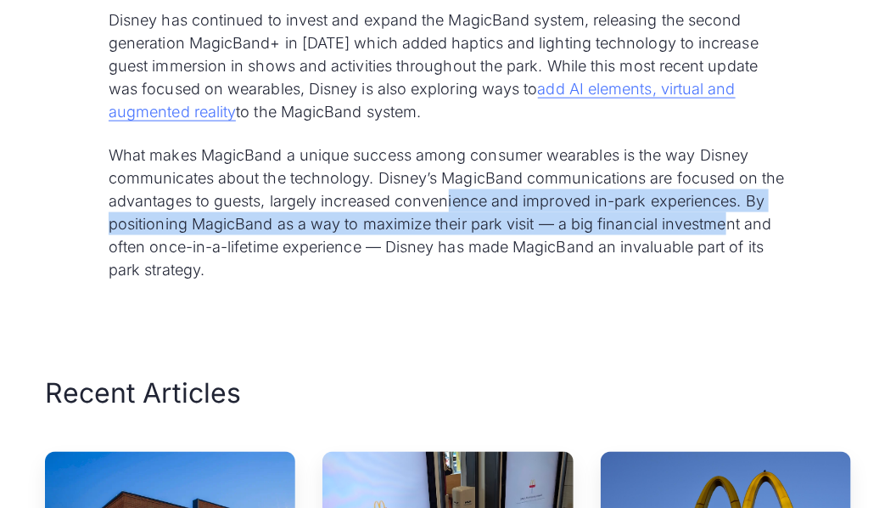
drag, startPoint x: 503, startPoint y: 256, endPoint x: 722, endPoint y: 267, distance: 219.3
click at [722, 267] on p "What makes MagicBand a unique success among consumer wearables is the way Disne…" at bounding box center [448, 212] width 679 height 138
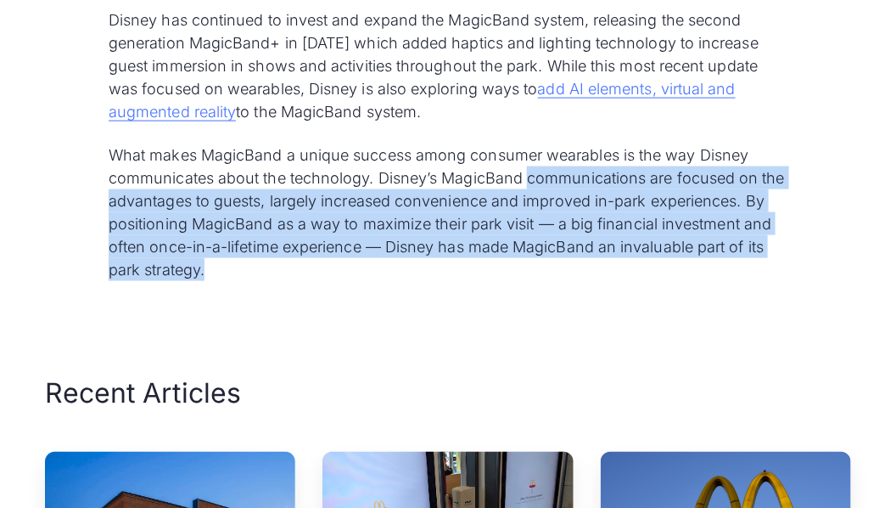
drag, startPoint x: 565, startPoint y: 301, endPoint x: 530, endPoint y: 223, distance: 85.1
click at [530, 223] on p "What makes MagicBand a unique success among consumer wearables is the way Disne…" at bounding box center [448, 212] width 679 height 138
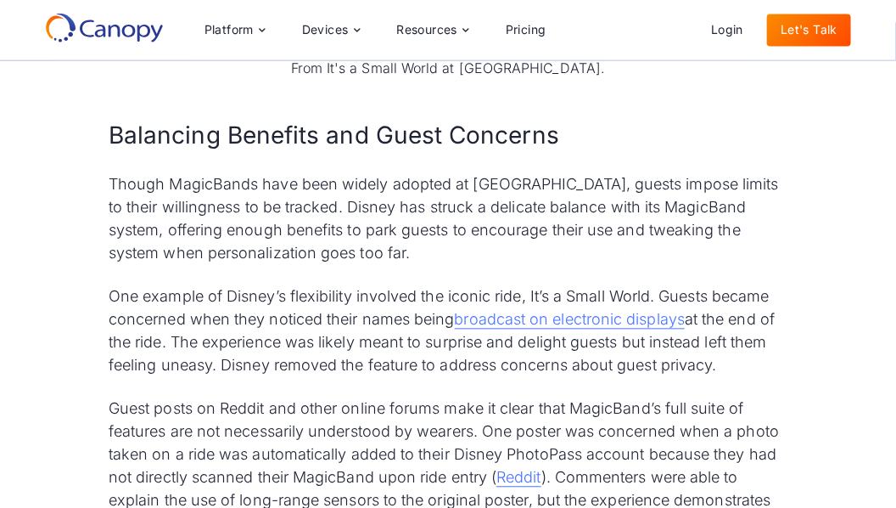
scroll to position [5007, 0]
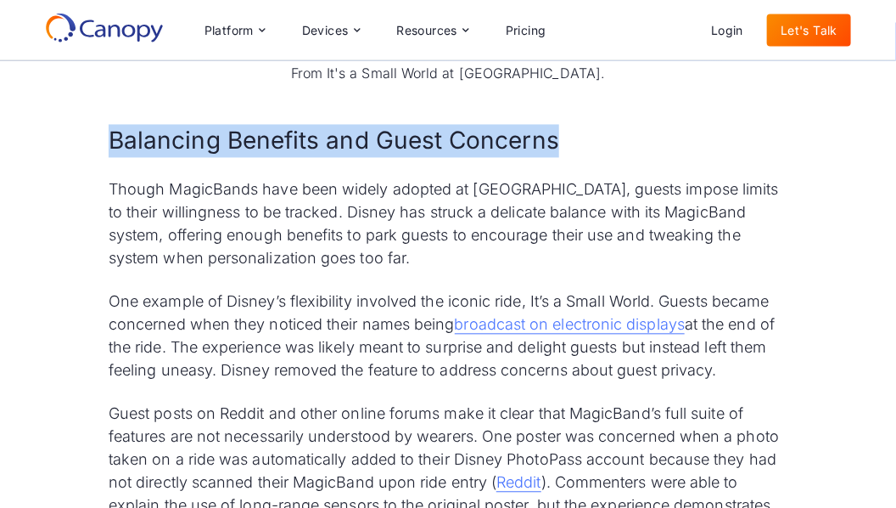
drag, startPoint x: 116, startPoint y: 180, endPoint x: 557, endPoint y: 177, distance: 440.6
click at [557, 158] on h2 "Balancing Benefits and Guest Concerns" at bounding box center [448, 141] width 679 height 33
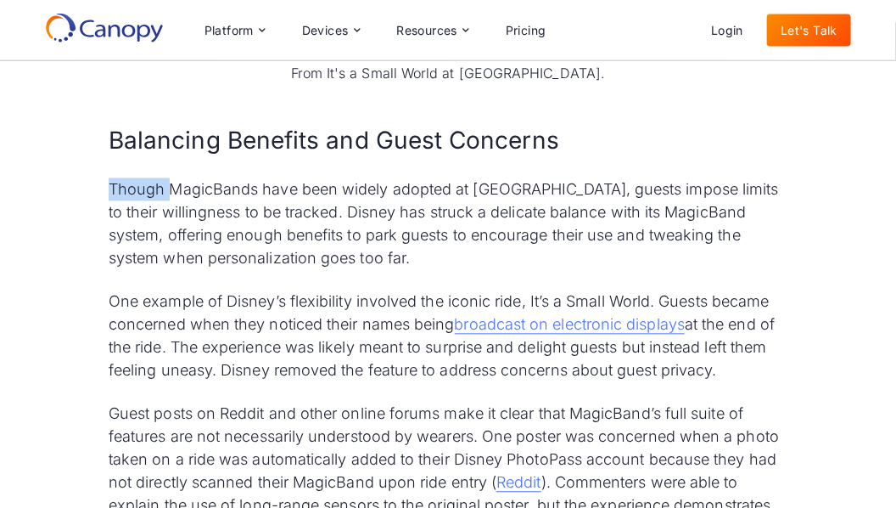
drag, startPoint x: 557, startPoint y: 182, endPoint x: 166, endPoint y: 207, distance: 392.2
click at [277, 236] on p "Though MagicBands have been widely adopted at [GEOGRAPHIC_DATA], guests impose …" at bounding box center [448, 224] width 679 height 92
drag, startPoint x: 233, startPoint y: 250, endPoint x: 295, endPoint y: 259, distance: 62.5
click at [295, 259] on p "Though MagicBands have been widely adopted at [GEOGRAPHIC_DATA], guests impose …" at bounding box center [448, 224] width 679 height 92
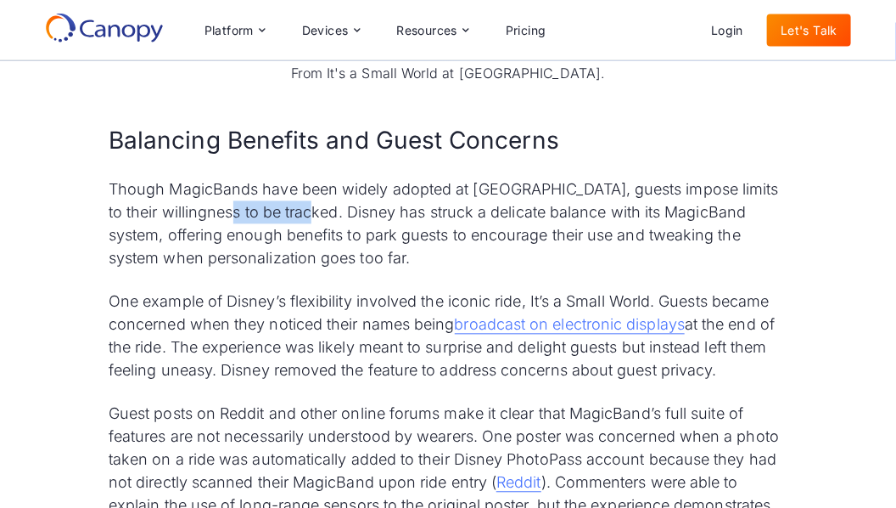
click at [295, 259] on p "Though MagicBands have been widely adopted at [GEOGRAPHIC_DATA], guests impose …" at bounding box center [448, 224] width 679 height 92
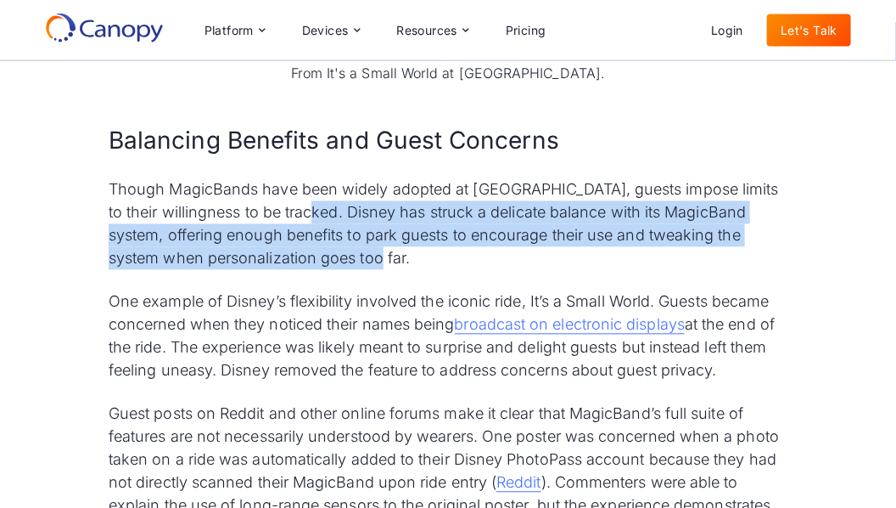
drag, startPoint x: 295, startPoint y: 259, endPoint x: 306, endPoint y: 301, distance: 43.0
click at [306, 270] on p "Though MagicBands have been widely adopted at [GEOGRAPHIC_DATA], guests impose …" at bounding box center [448, 224] width 679 height 92
drag, startPoint x: 306, startPoint y: 301, endPoint x: 304, endPoint y: 260, distance: 40.8
click at [304, 260] on p "Though MagicBands have been widely adopted at [GEOGRAPHIC_DATA], guests impose …" at bounding box center [448, 224] width 679 height 92
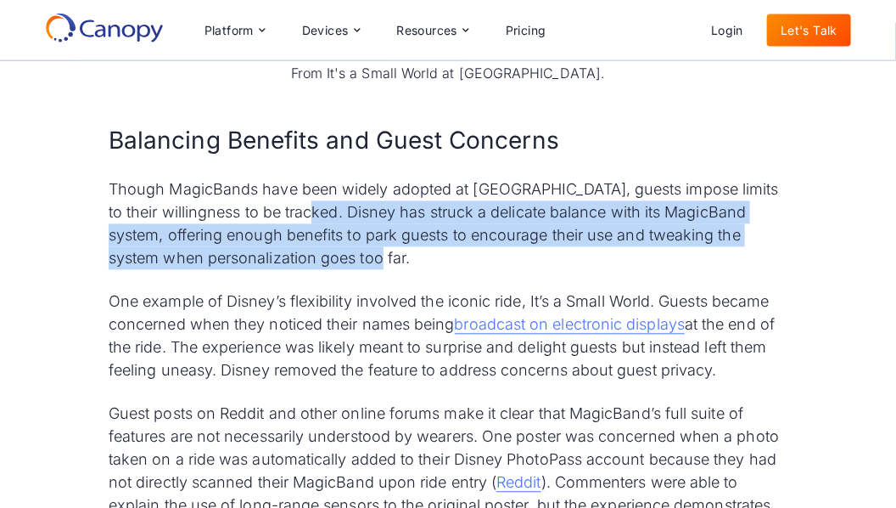
click at [304, 260] on p "Though MagicBands have been widely adopted at [GEOGRAPHIC_DATA], guests impose …" at bounding box center [448, 224] width 679 height 92
drag, startPoint x: 296, startPoint y: 256, endPoint x: 313, endPoint y: 298, distance: 44.9
click at [313, 270] on p "Though MagicBands have been widely adopted at [GEOGRAPHIC_DATA], guests impose …" at bounding box center [448, 224] width 679 height 92
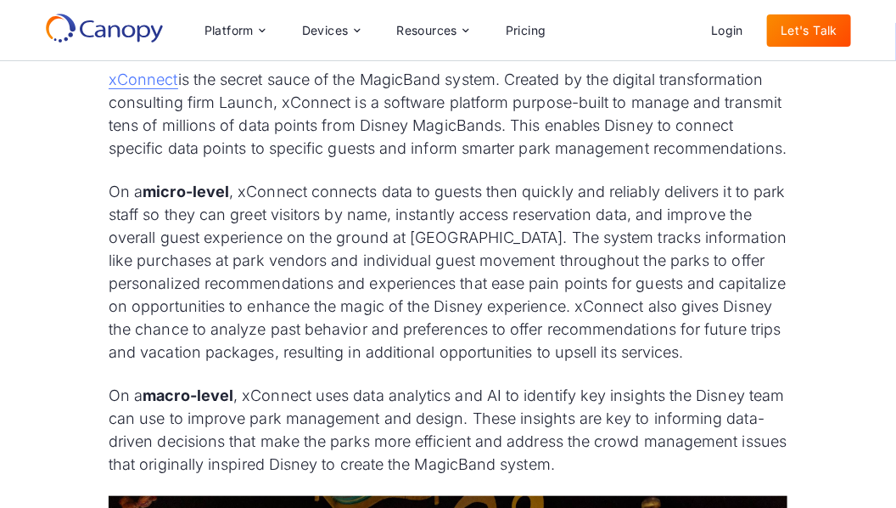
scroll to position [4158, 0]
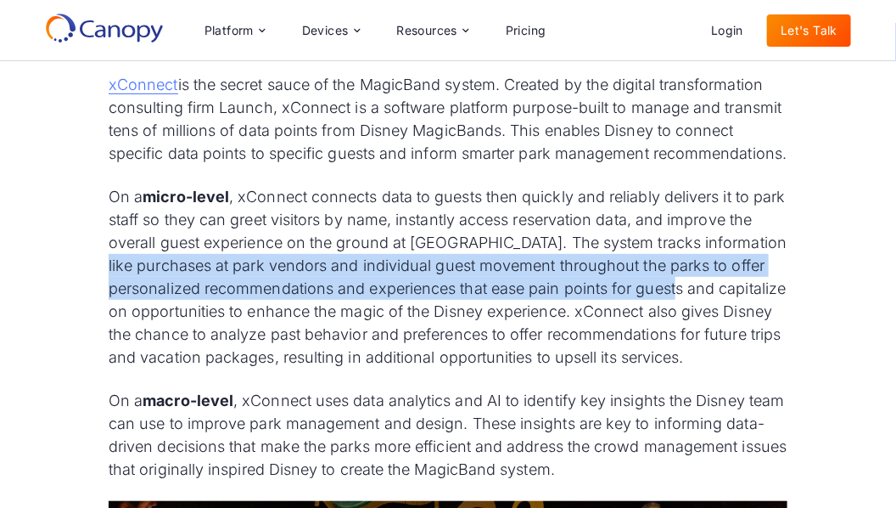
drag, startPoint x: 110, startPoint y: 287, endPoint x: 744, endPoint y: 321, distance: 634.2
click at [744, 321] on p "On a micro-level , xConnect connects data to guests then quickly and reliably d…" at bounding box center [448, 276] width 679 height 183
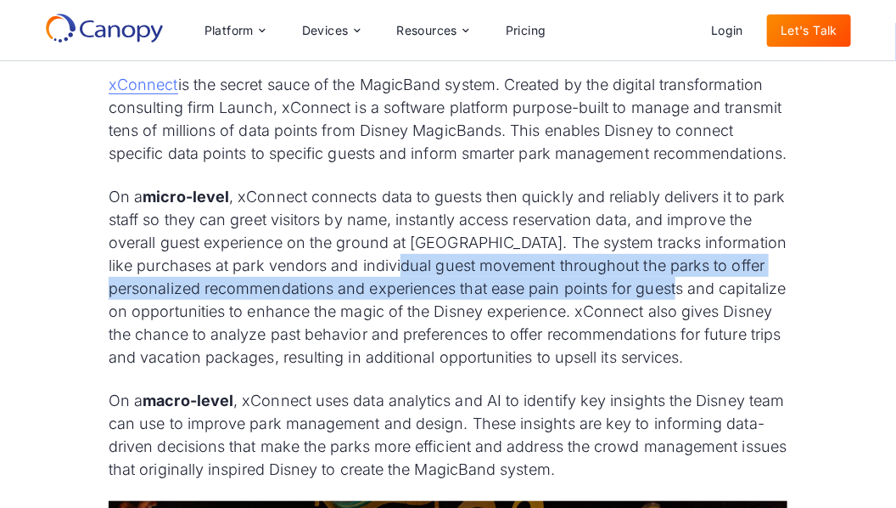
drag, startPoint x: 732, startPoint y: 315, endPoint x: 407, endPoint y: 293, distance: 325.9
click at [407, 293] on p "On a micro-level , xConnect connects data to guests then quickly and reliably d…" at bounding box center [448, 276] width 679 height 183
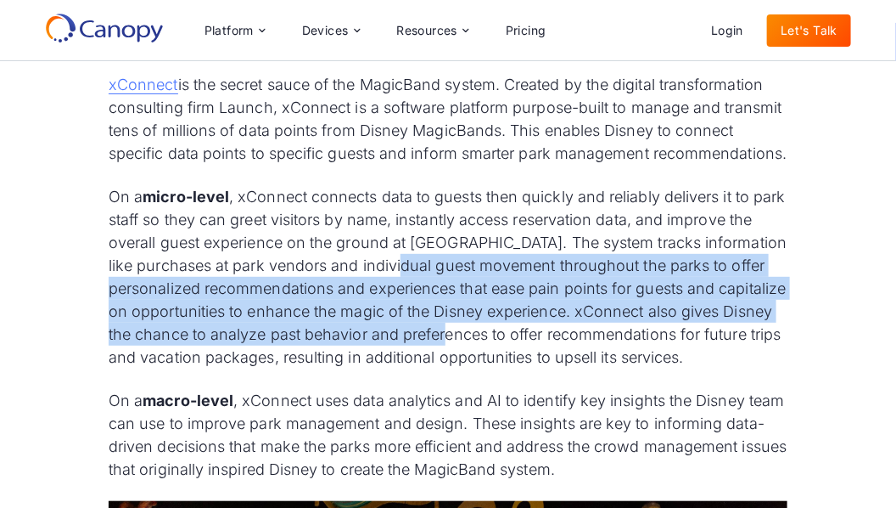
drag, startPoint x: 407, startPoint y: 293, endPoint x: 567, endPoint y: 353, distance: 171.4
click at [567, 353] on p "On a micro-level , xConnect connects data to guests then quickly and reliably d…" at bounding box center [448, 276] width 679 height 183
click at [571, 344] on p "On a micro-level , xConnect connects data to guests then quickly and reliably d…" at bounding box center [448, 276] width 679 height 183
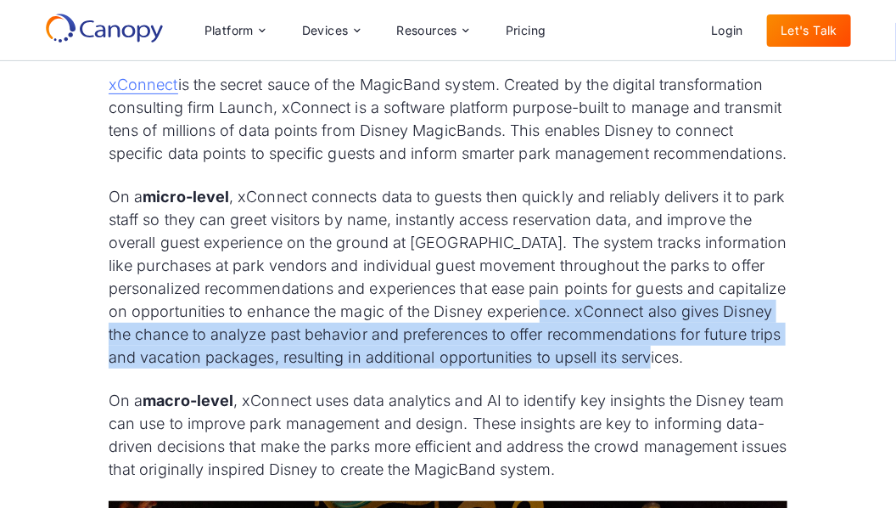
drag, startPoint x: 648, startPoint y: 334, endPoint x: 675, endPoint y: 394, distance: 65.3
click at [675, 368] on p "On a micro-level , xConnect connects data to guests then quickly and reliably d…" at bounding box center [448, 276] width 679 height 183
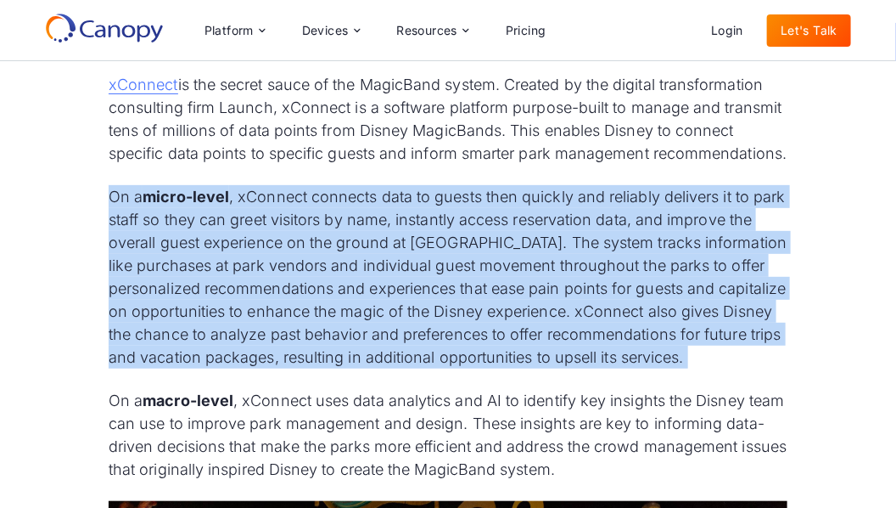
drag, startPoint x: 675, startPoint y: 394, endPoint x: 121, endPoint y: 218, distance: 581.5
click at [121, 218] on p "On a micro-level , xConnect connects data to guests then quickly and reliably d…" at bounding box center [448, 276] width 679 height 183
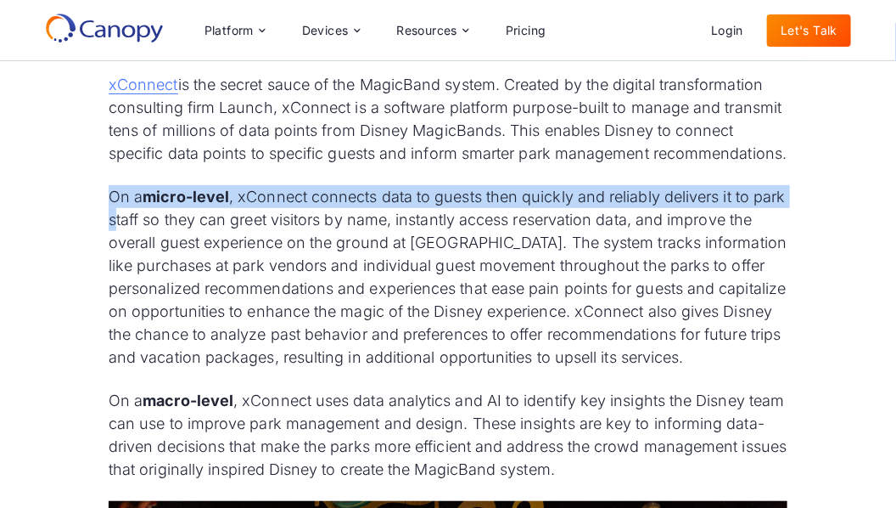
drag, startPoint x: 112, startPoint y: 218, endPoint x: 155, endPoint y: 233, distance: 44.8
click at [155, 233] on p "On a micro-level , xConnect connects data to guests then quickly and reliably d…" at bounding box center [448, 276] width 679 height 183
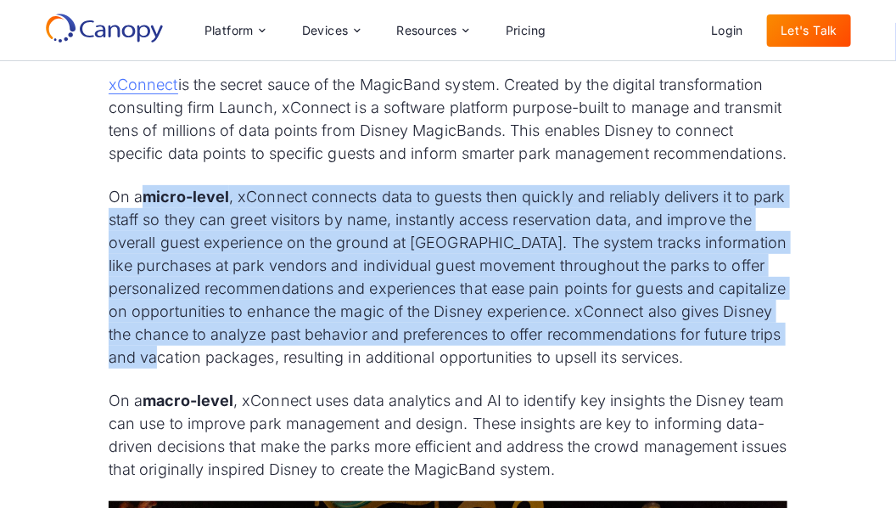
drag, startPoint x: 153, startPoint y: 213, endPoint x: 299, endPoint y: 389, distance: 228.5
click at [299, 368] on p "On a micro-level , xConnect connects data to guests then quickly and reliably d…" at bounding box center [448, 276] width 679 height 183
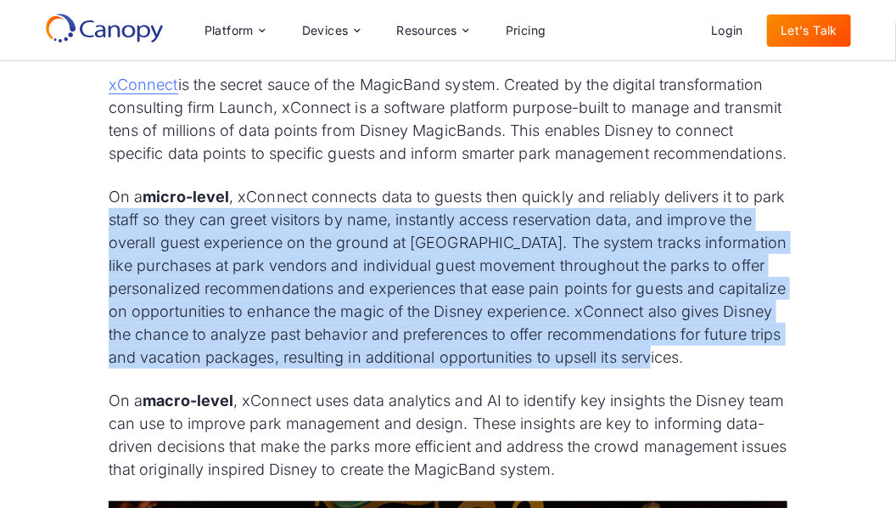
drag, startPoint x: 296, startPoint y: 395, endPoint x: 146, endPoint y: 238, distance: 217.3
click at [146, 238] on p "On a micro-level , xConnect connects data to guests then quickly and reliably d…" at bounding box center [448, 276] width 679 height 183
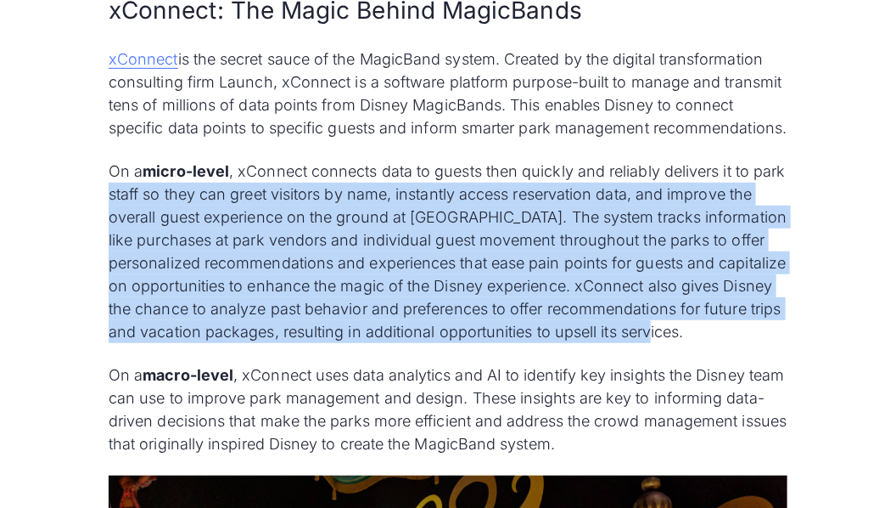
scroll to position [4272, 0]
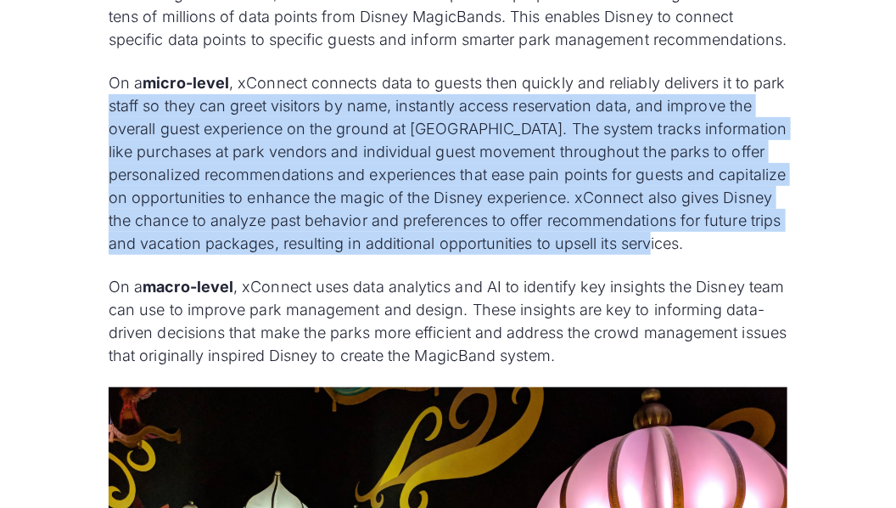
click at [161, 122] on p "On a micro-level , xConnect connects data to guests then quickly and reliably d…" at bounding box center [448, 162] width 679 height 183
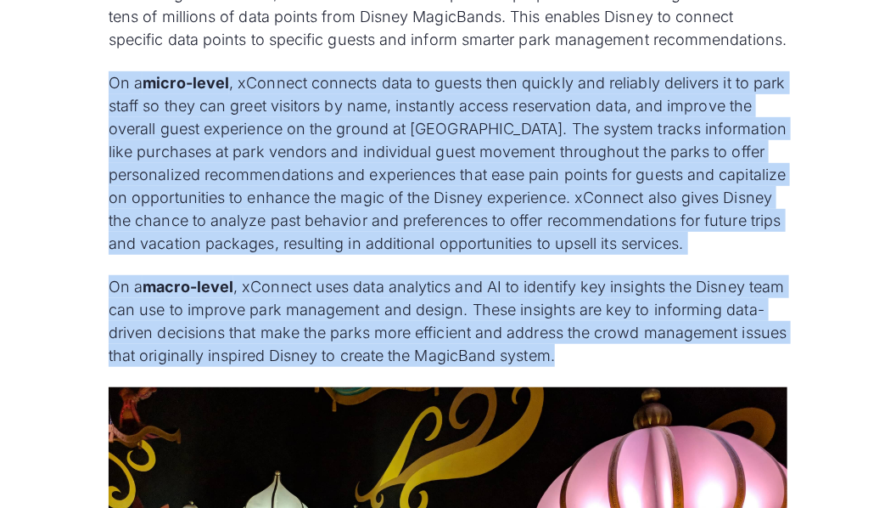
drag, startPoint x: 177, startPoint y: 121, endPoint x: 629, endPoint y: 407, distance: 535.3
copy div "On a micro-level , xConnect connects data to guests then quickly and reliably d…"
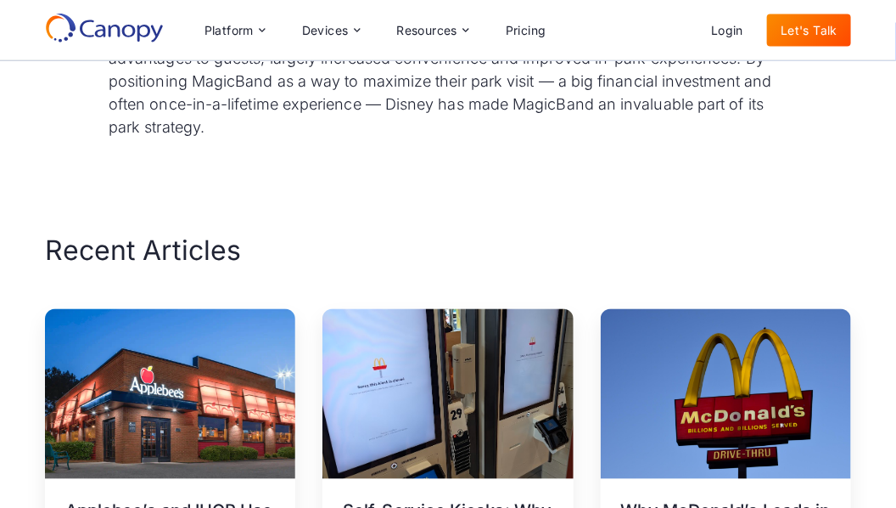
scroll to position [6864, 0]
